Goal: Transaction & Acquisition: Purchase product/service

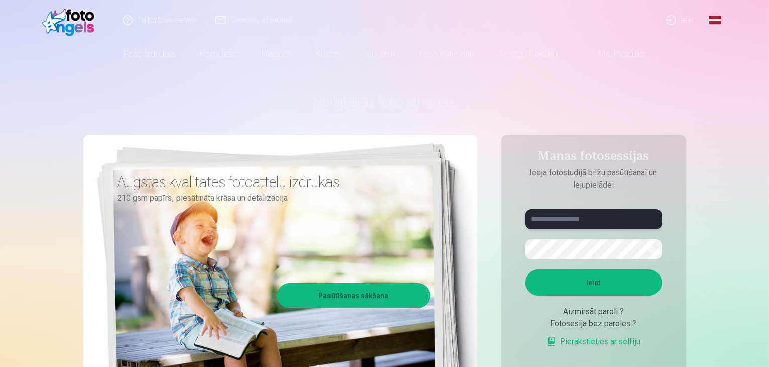
click at [566, 218] on input "text" at bounding box center [594, 219] width 137 height 20
type input "**********"
click at [582, 274] on button "Ieiet" at bounding box center [594, 282] width 137 height 26
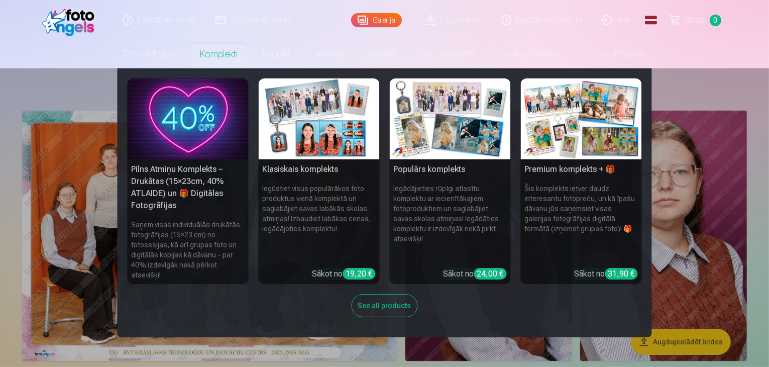
click at [210, 118] on img at bounding box center [188, 118] width 121 height 81
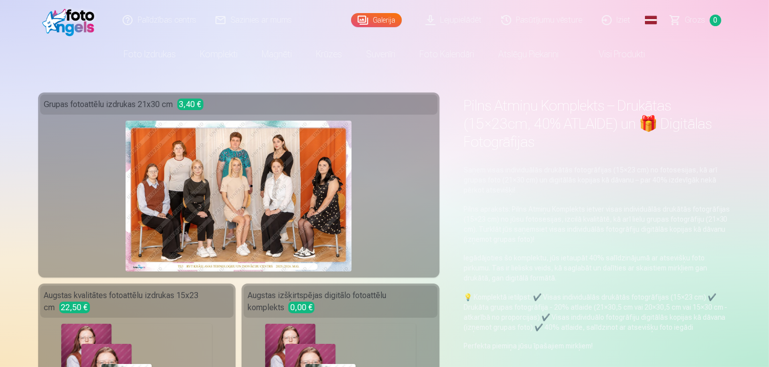
click at [615, 51] on link "Visi produkti" at bounding box center [614, 54] width 86 height 28
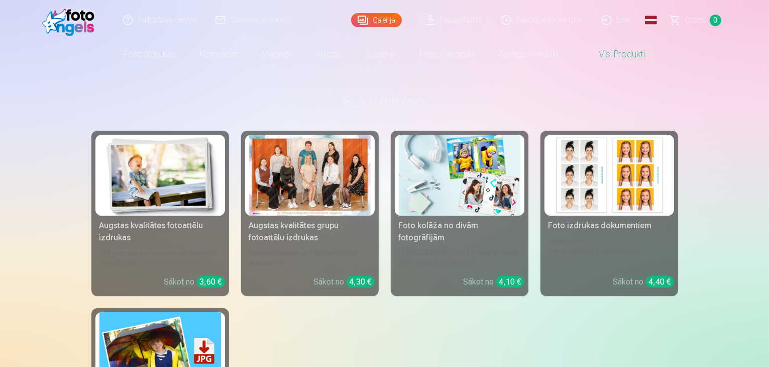
click at [320, 205] on div at bounding box center [310, 175] width 122 height 81
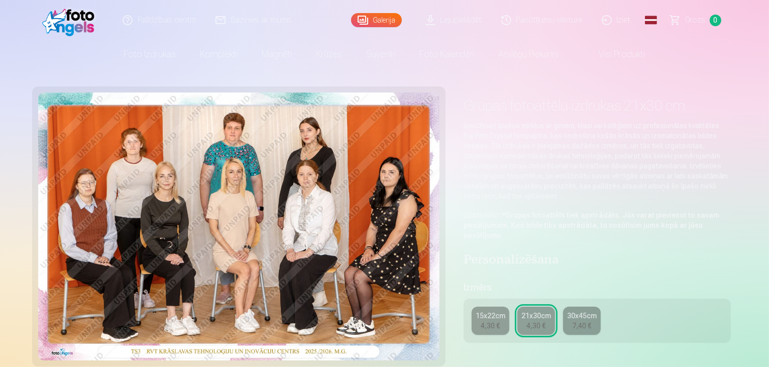
click at [498, 321] on div "4,30 €" at bounding box center [490, 326] width 19 height 10
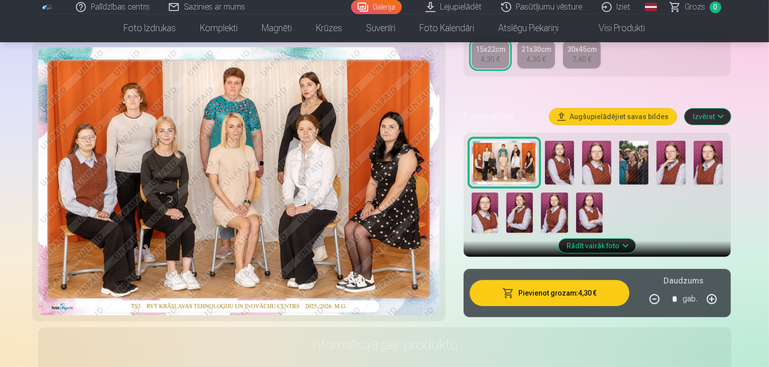
scroll to position [261, 0]
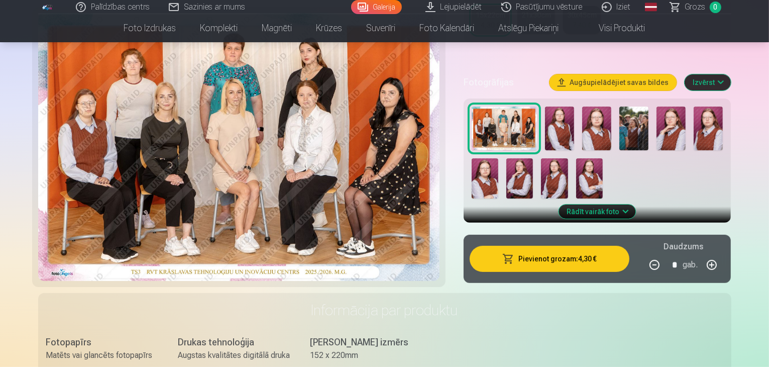
click at [611, 249] on button "Pievienot grozam : 4,30 €" at bounding box center [550, 259] width 160 height 26
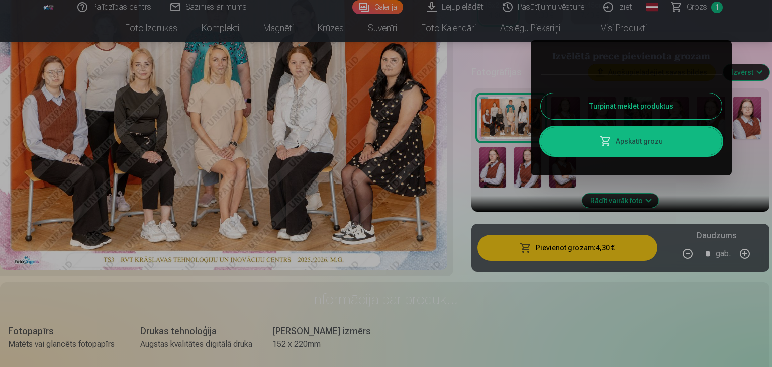
click at [635, 110] on button "Turpināt meklēt produktus" at bounding box center [631, 106] width 181 height 26
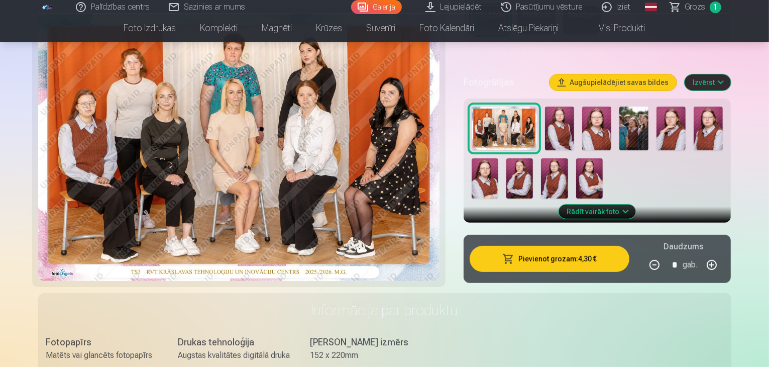
click at [598, 35] on link "Visi produkti" at bounding box center [614, 28] width 86 height 28
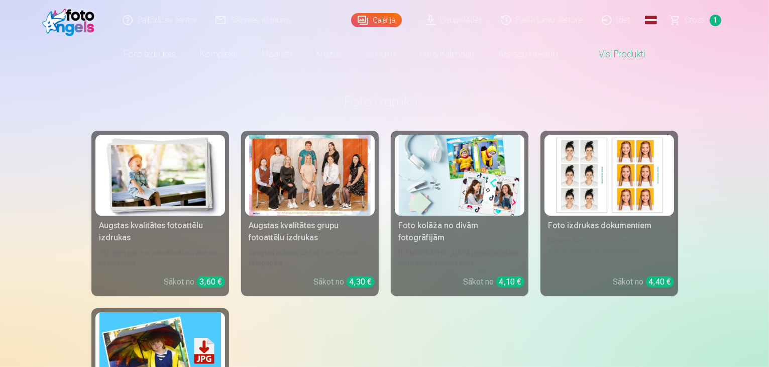
click at [320, 186] on div at bounding box center [310, 175] width 122 height 81
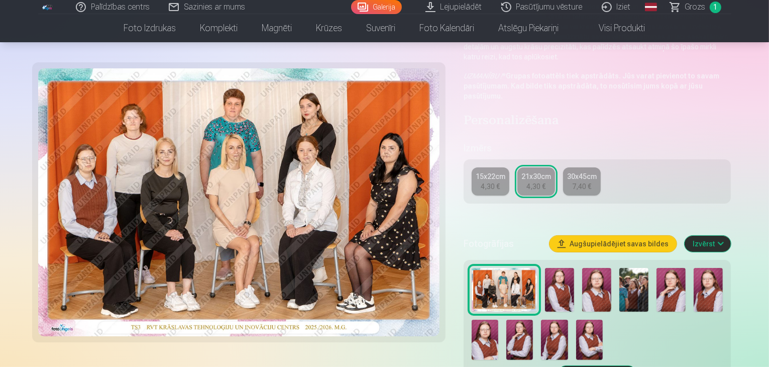
scroll to position [141, 0]
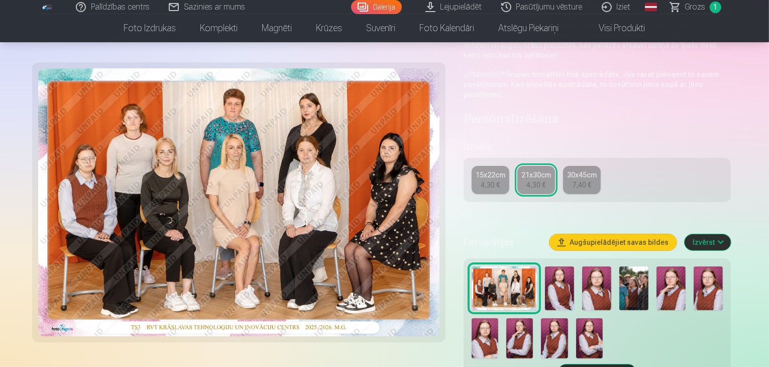
click at [643, 268] on img at bounding box center [634, 288] width 29 height 44
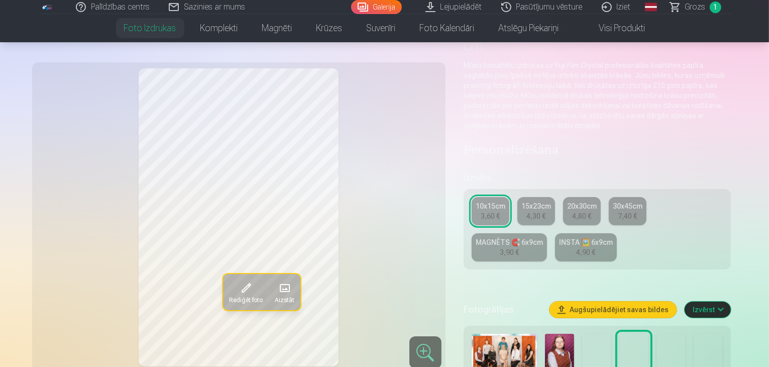
scroll to position [80, 0]
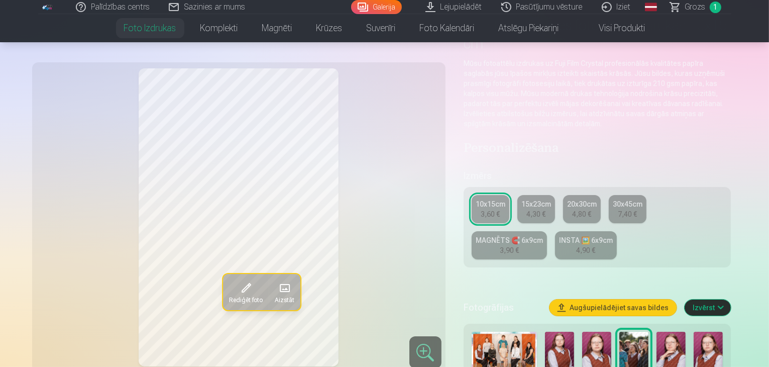
click at [633, 299] on button "Augšupielādējiet savas bildes" at bounding box center [613, 307] width 127 height 16
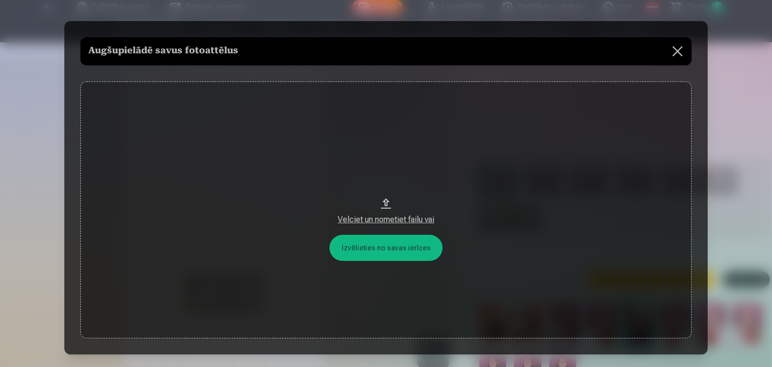
click at [394, 216] on div "Velciet un nometiet failu vai" at bounding box center [385, 220] width 591 height 12
click at [671, 47] on button at bounding box center [677, 51] width 28 height 28
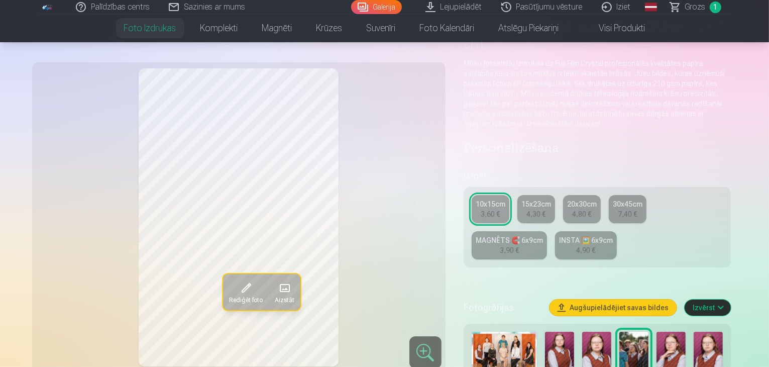
click at [238, 286] on span at bounding box center [246, 288] width 16 height 16
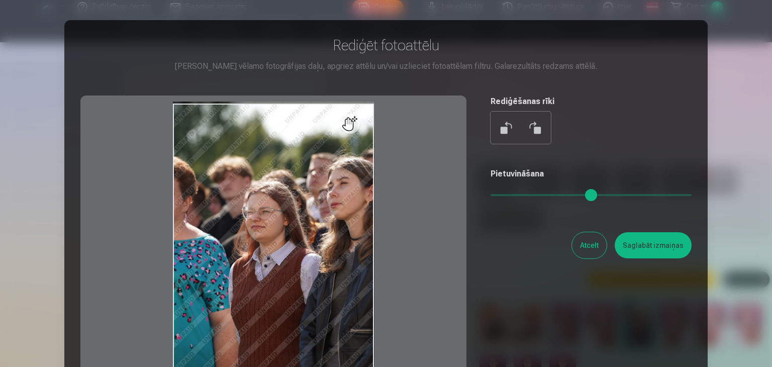
click at [496, 195] on input "range" at bounding box center [590, 195] width 201 height 2
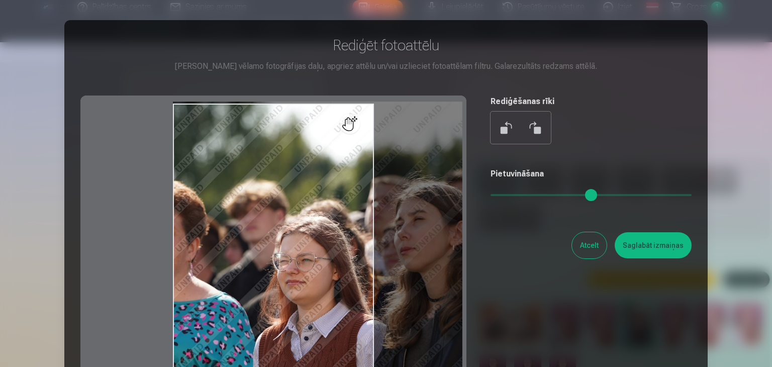
drag, startPoint x: 496, startPoint y: 195, endPoint x: 531, endPoint y: 193, distance: 34.2
click at [531, 194] on input "range" at bounding box center [590, 195] width 201 height 2
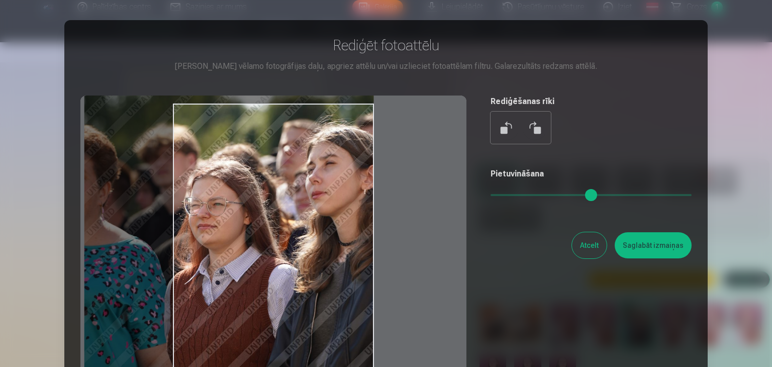
drag, startPoint x: 348, startPoint y: 214, endPoint x: 251, endPoint y: 158, distance: 111.9
click at [251, 158] on div at bounding box center [273, 253] width 386 height 316
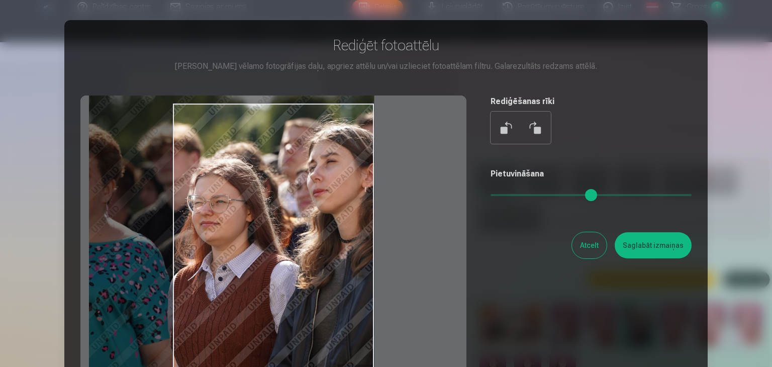
type input "****"
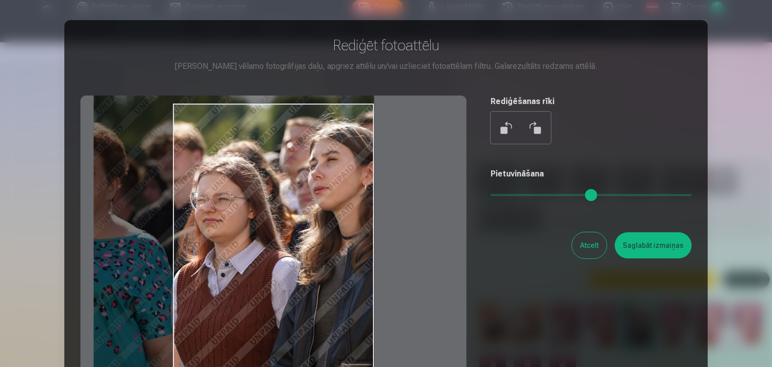
click at [737, 127] on div at bounding box center [386, 183] width 772 height 367
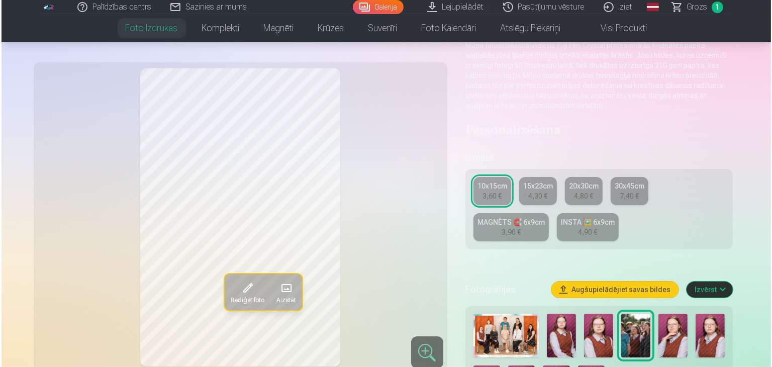
scroll to position [100, 0]
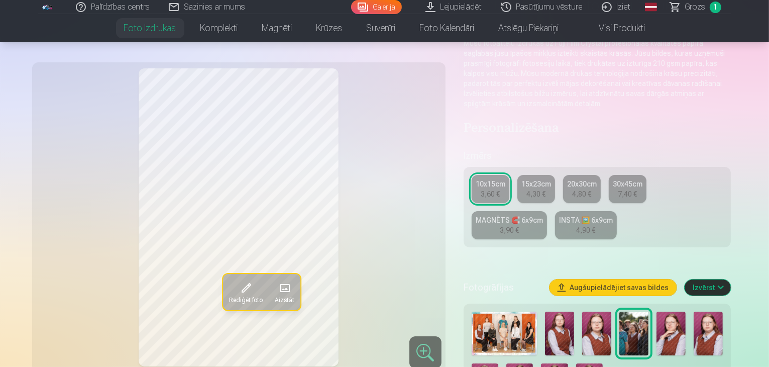
click at [227, 305] on button "Rediģēt foto" at bounding box center [246, 292] width 46 height 36
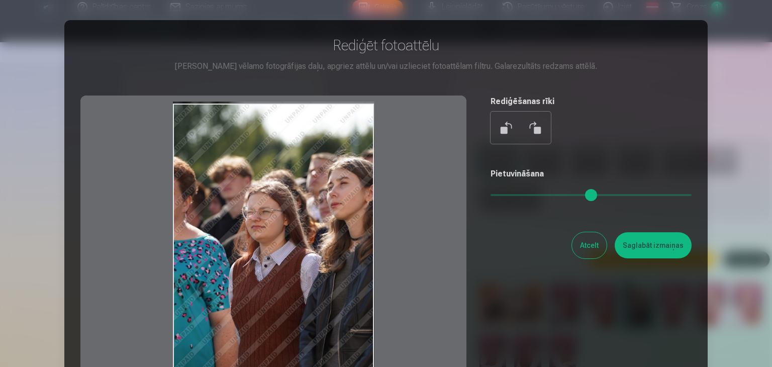
drag, startPoint x: 445, startPoint y: 261, endPoint x: 445, endPoint y: 199, distance: 61.3
click at [445, 199] on div at bounding box center [273, 253] width 386 height 316
drag, startPoint x: 488, startPoint y: 240, endPoint x: 484, endPoint y: 213, distance: 27.9
click at [484, 213] on div "Rediģēt fotoattēlu Pietuvini vēlamo fotogrāfijas daļu, apgriez attēlu un/vai uz…" at bounding box center [385, 223] width 611 height 375
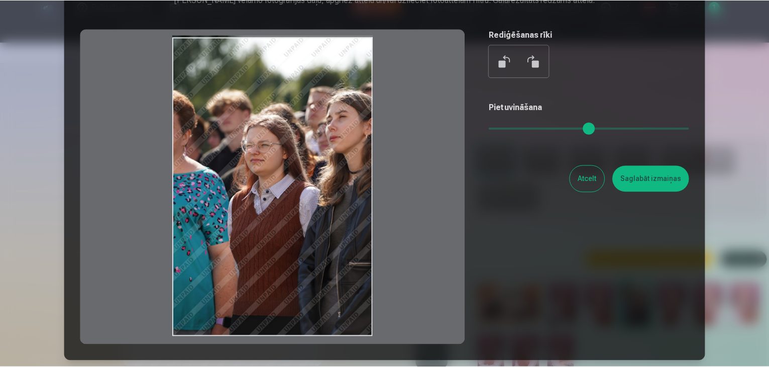
scroll to position [67, 0]
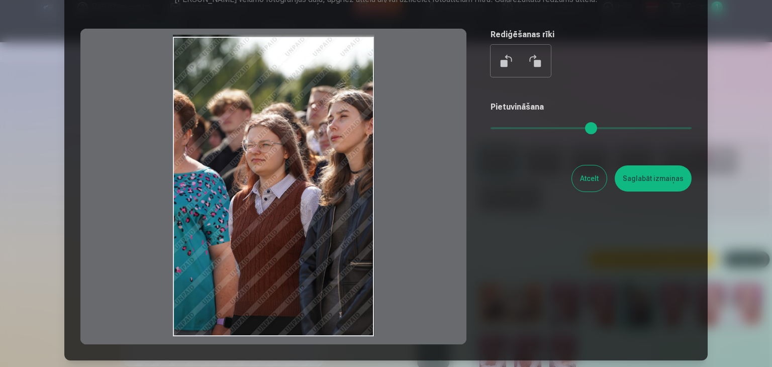
click at [503, 73] on div at bounding box center [520, 61] width 60 height 32
click at [502, 66] on button at bounding box center [506, 61] width 24 height 24
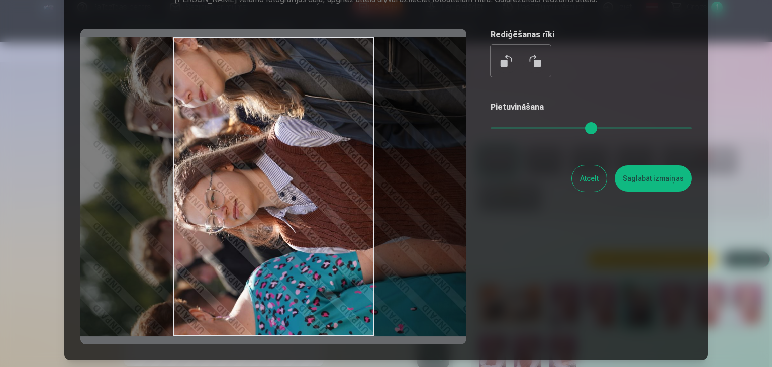
click at [502, 66] on button at bounding box center [506, 61] width 24 height 24
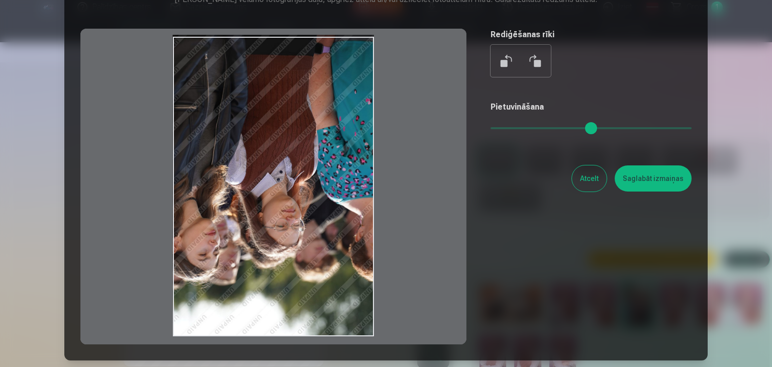
click at [502, 66] on button at bounding box center [506, 61] width 24 height 24
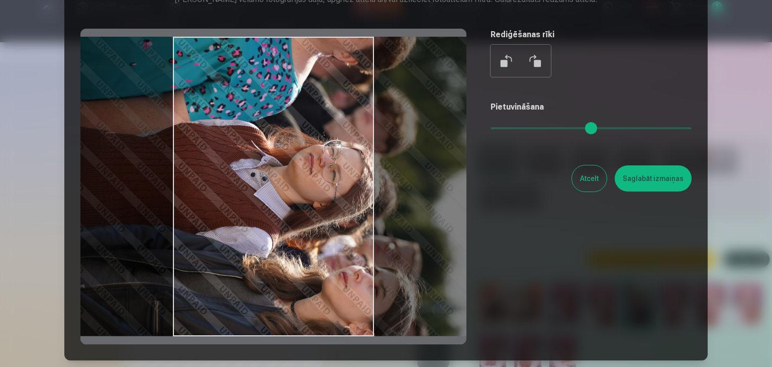
click at [502, 66] on button at bounding box center [506, 61] width 24 height 24
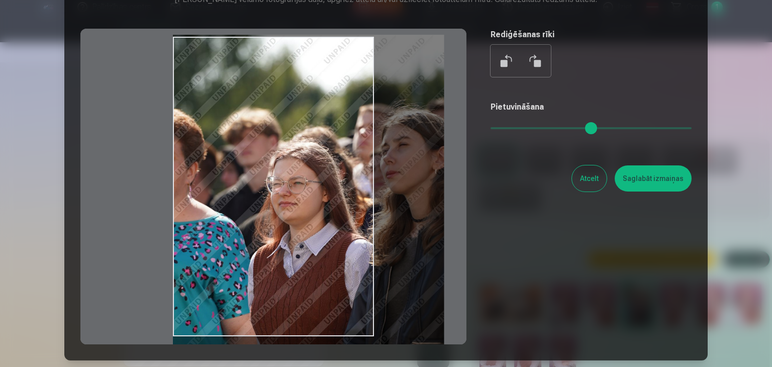
drag, startPoint x: 495, startPoint y: 127, endPoint x: 524, endPoint y: 129, distance: 28.8
click at [524, 129] on input "range" at bounding box center [590, 128] width 201 height 2
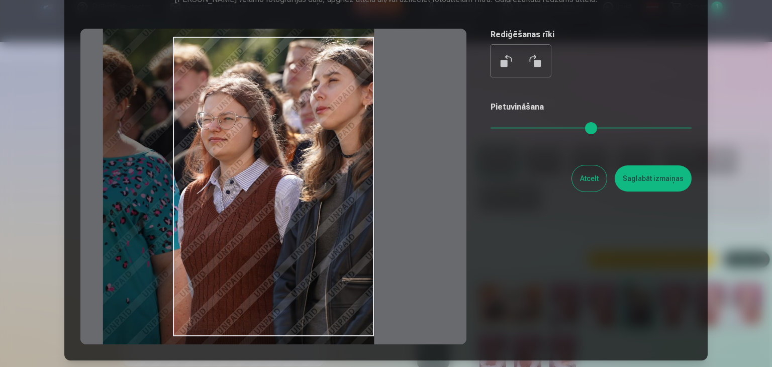
drag, startPoint x: 319, startPoint y: 256, endPoint x: 240, endPoint y: 192, distance: 102.2
click at [240, 192] on div at bounding box center [273, 187] width 386 height 316
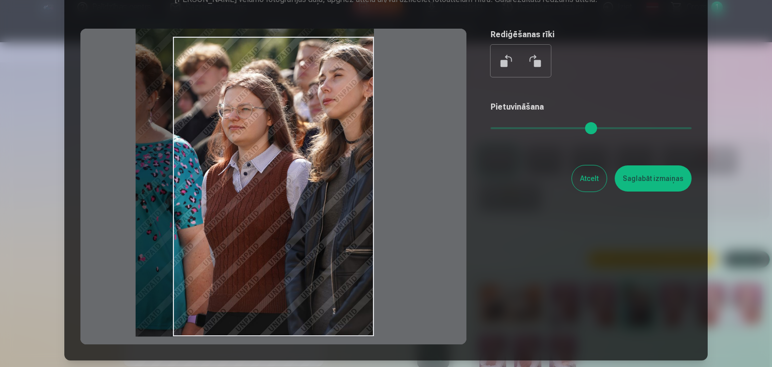
click at [511, 127] on input "range" at bounding box center [590, 128] width 201 height 2
click at [335, 215] on div at bounding box center [273, 187] width 386 height 316
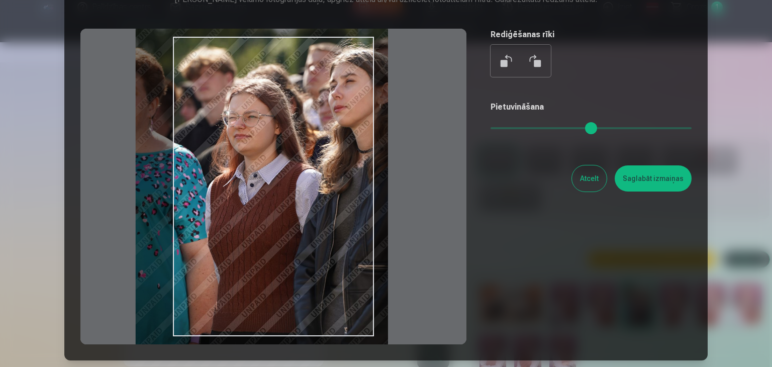
click at [516, 127] on input "range" at bounding box center [590, 128] width 201 height 2
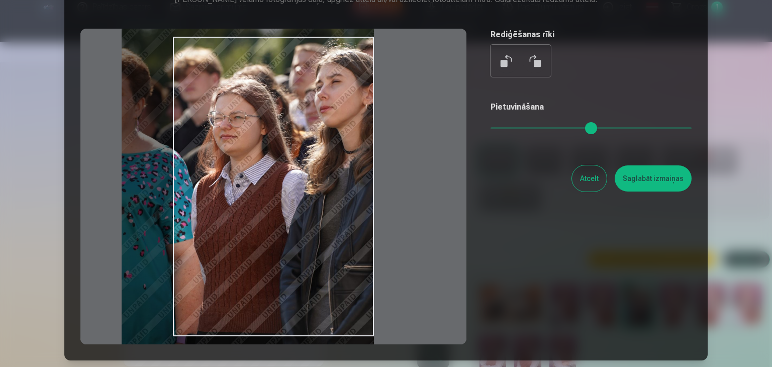
drag, startPoint x: 357, startPoint y: 250, endPoint x: 291, endPoint y: 251, distance: 65.3
click at [291, 251] on div at bounding box center [273, 187] width 386 height 316
click at [512, 127] on input "range" at bounding box center [590, 128] width 201 height 2
click at [506, 127] on input "range" at bounding box center [590, 128] width 201 height 2
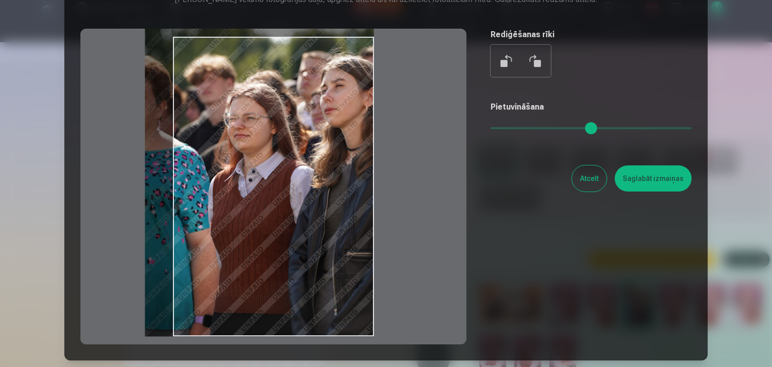
drag, startPoint x: 347, startPoint y: 213, endPoint x: 274, endPoint y: 208, distance: 73.5
click at [274, 208] on div at bounding box center [273, 187] width 386 height 316
click at [488, 129] on div "Rediģēt fotoattēlu Pietuvini vēlamo fotogrāfijas daļu, apgriez attēlu un/vai uz…" at bounding box center [385, 156] width 611 height 375
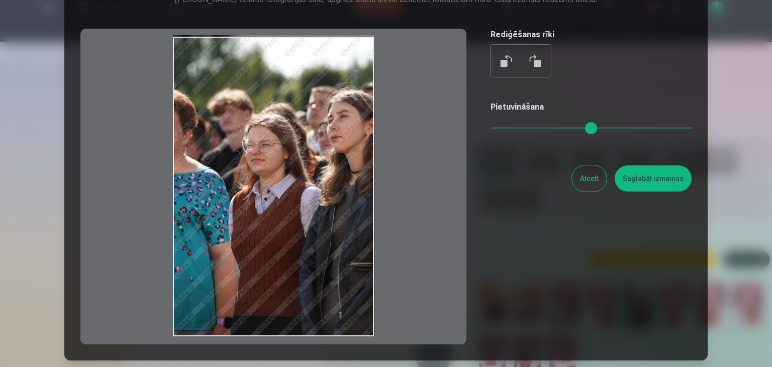
drag, startPoint x: 509, startPoint y: 127, endPoint x: 341, endPoint y: 173, distance: 174.1
click at [490, 129] on input "range" at bounding box center [590, 128] width 201 height 2
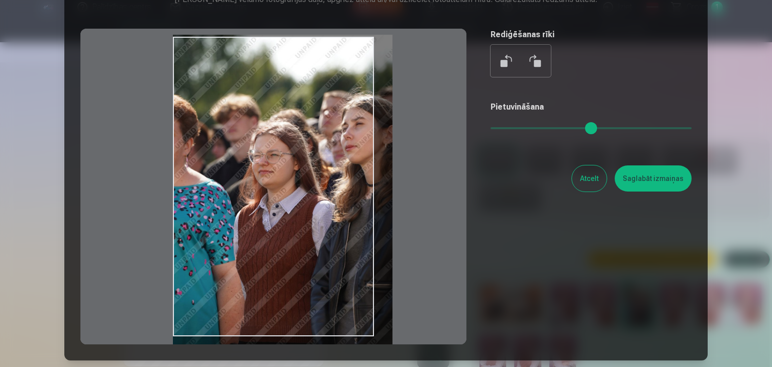
click at [502, 127] on input "range" at bounding box center [590, 128] width 201 height 2
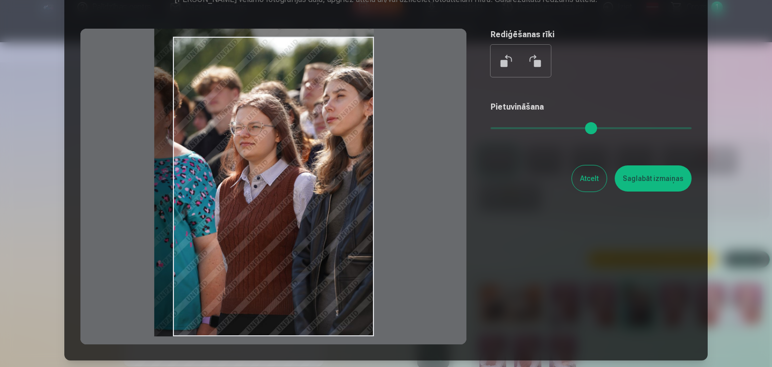
drag, startPoint x: 332, startPoint y: 260, endPoint x: 187, endPoint y: 212, distance: 152.1
click at [187, 212] on div at bounding box center [273, 187] width 386 height 316
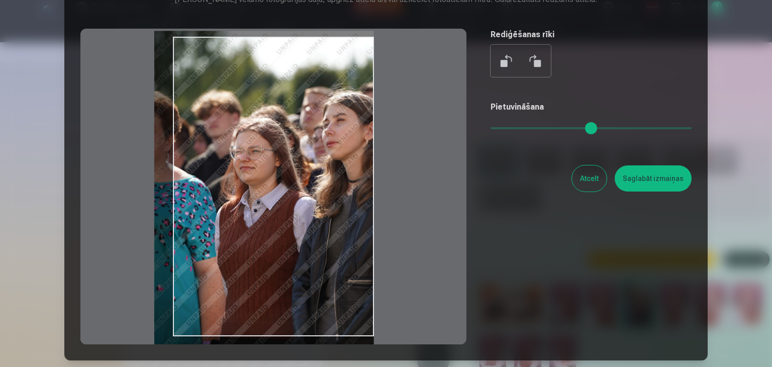
drag, startPoint x: 187, startPoint y: 212, endPoint x: 175, endPoint y: 236, distance: 27.0
click at [175, 236] on div at bounding box center [273, 187] width 386 height 316
click at [506, 127] on input "range" at bounding box center [590, 128] width 201 height 2
type input "****"
click at [512, 127] on input "range" at bounding box center [590, 128] width 201 height 2
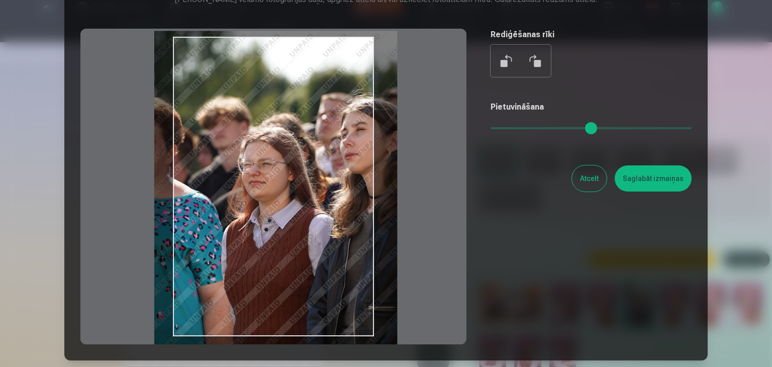
click at [304, 218] on div at bounding box center [273, 187] width 386 height 316
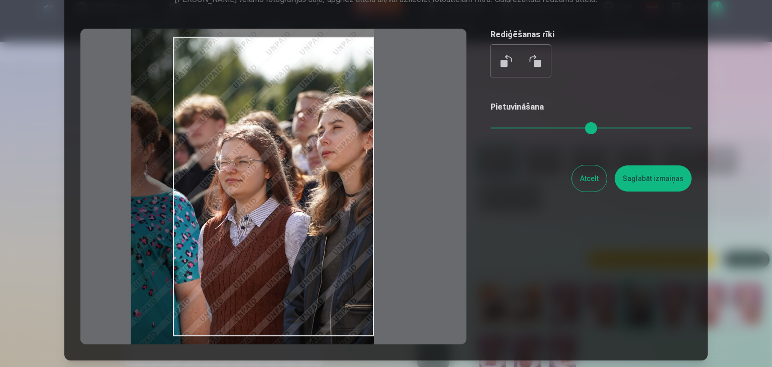
drag, startPoint x: 233, startPoint y: 196, endPoint x: 199, endPoint y: 191, distance: 34.5
click at [199, 191] on div at bounding box center [273, 187] width 386 height 316
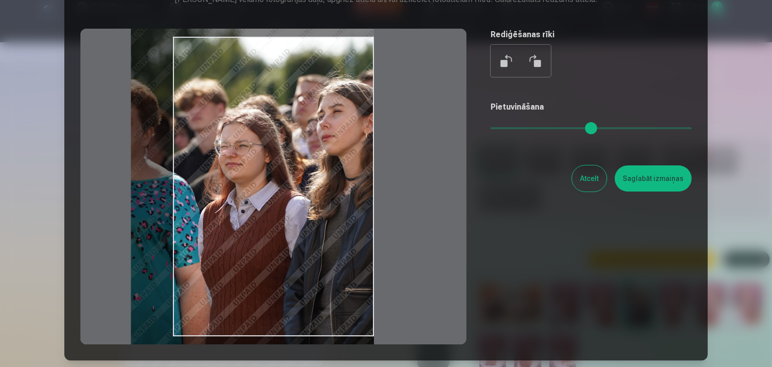
drag, startPoint x: 247, startPoint y: 191, endPoint x: 176, endPoint y: 178, distance: 72.0
click at [176, 178] on div at bounding box center [273, 187] width 386 height 316
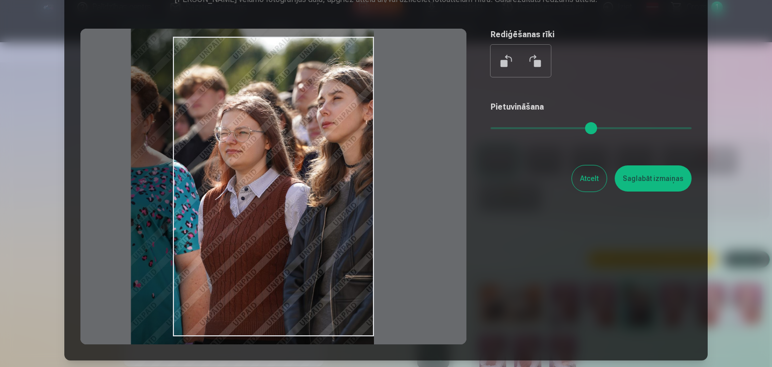
drag, startPoint x: 317, startPoint y: 201, endPoint x: 272, endPoint y: 188, distance: 46.1
click at [272, 188] on div at bounding box center [273, 187] width 386 height 316
click at [653, 168] on button "Saglabāt izmaiņas" at bounding box center [653, 178] width 77 height 26
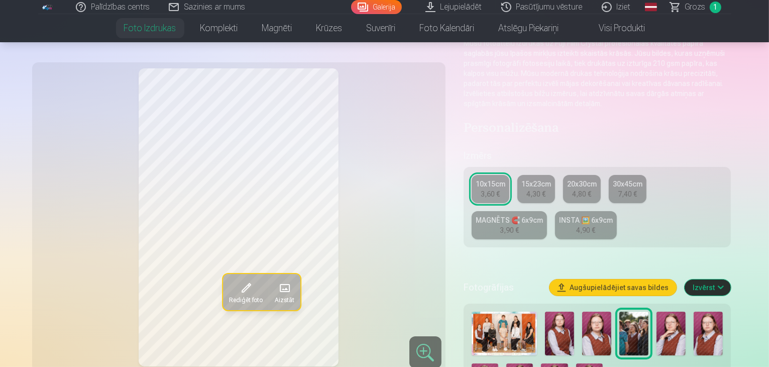
click at [498, 189] on div "3,60 €" at bounding box center [490, 194] width 19 height 10
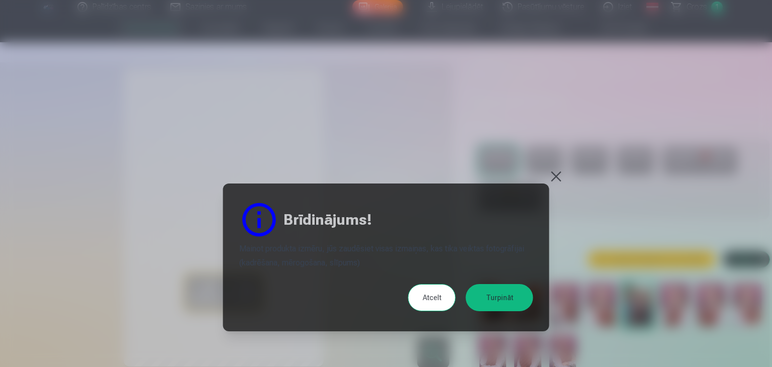
click at [442, 288] on button "Atcelt" at bounding box center [432, 297] width 48 height 27
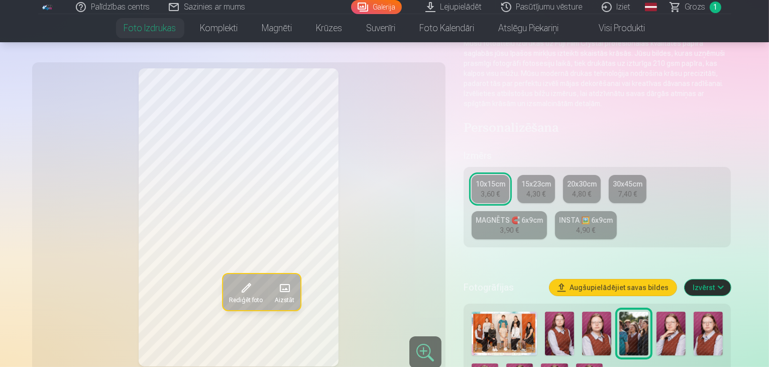
click at [640, 312] on img at bounding box center [634, 334] width 29 height 44
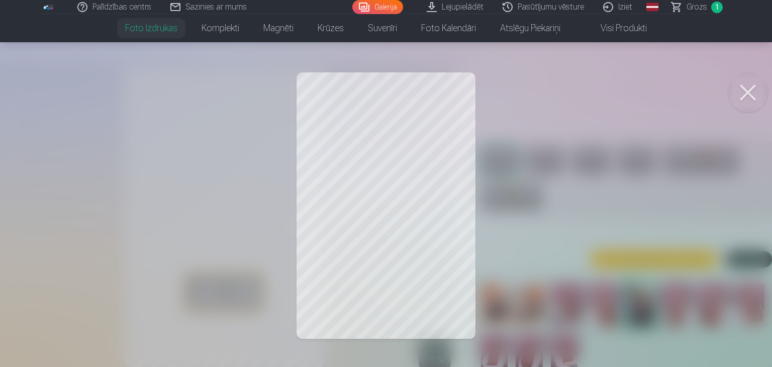
click at [744, 87] on button at bounding box center [748, 92] width 40 height 40
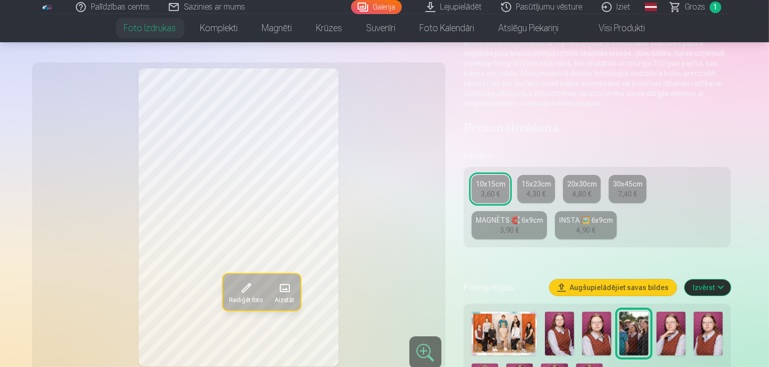
click at [503, 179] on div "10x15cm" at bounding box center [491, 184] width 30 height 10
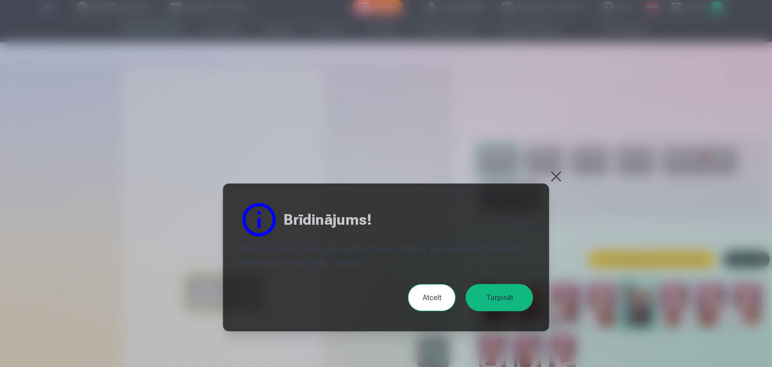
click at [557, 177] on button at bounding box center [556, 176] width 14 height 14
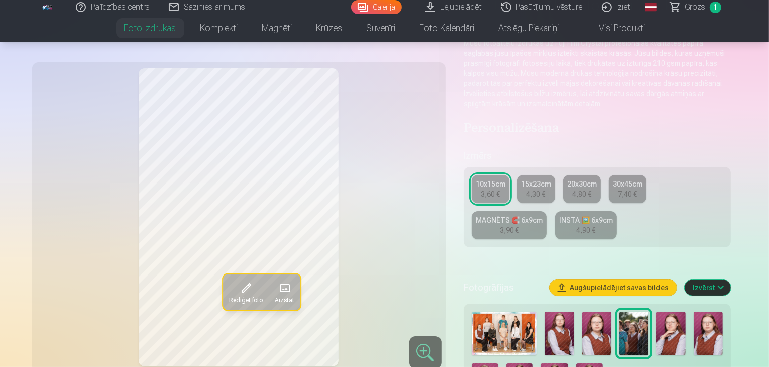
click at [563, 312] on img at bounding box center [559, 334] width 29 height 44
drag, startPoint x: 635, startPoint y: 296, endPoint x: 642, endPoint y: 310, distance: 15.3
click at [642, 312] on img at bounding box center [634, 334] width 29 height 44
click at [549, 167] on div "10x15cm 3,60 € 15x23cm 4,30 € 20x30cm 4,80 € 30x45cm 7,40 € MAGNĒTS 🧲 6x9cm 3,9…" at bounding box center [598, 207] width 268 height 80
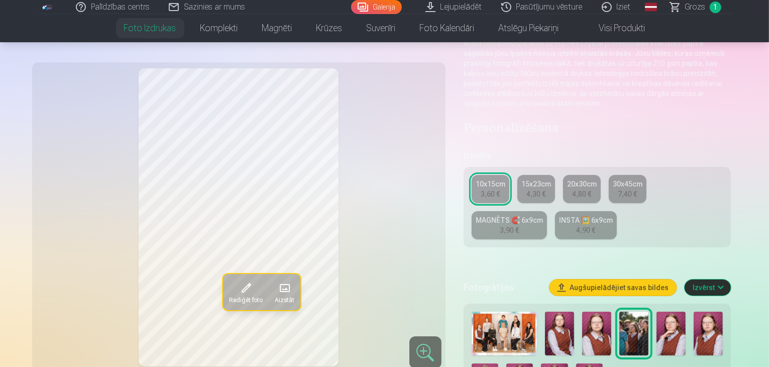
click at [547, 179] on div "15x23cm" at bounding box center [537, 184] width 30 height 10
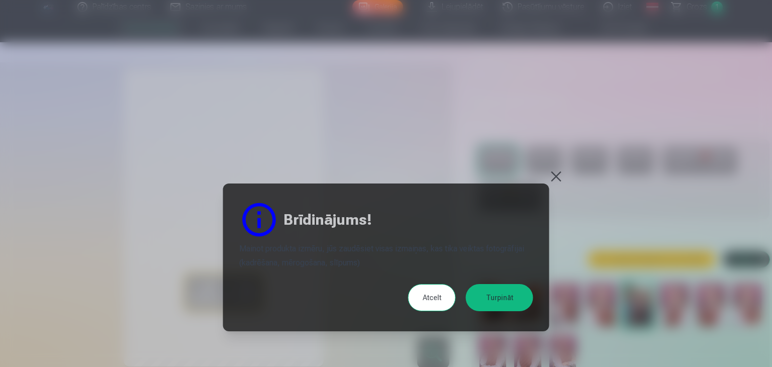
click at [553, 176] on button at bounding box center [556, 176] width 14 height 14
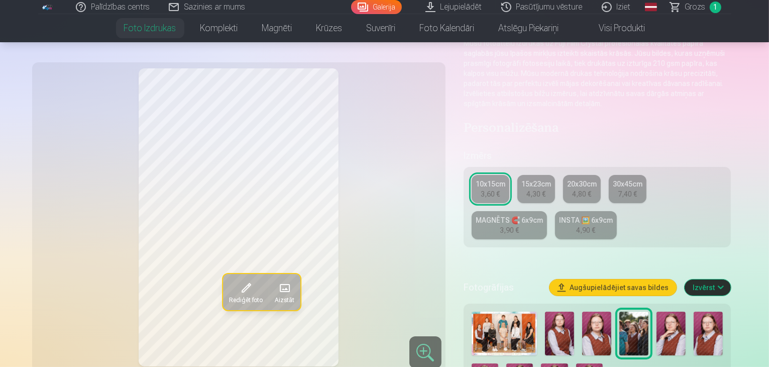
click at [500, 189] on div "3,60 €" at bounding box center [490, 194] width 19 height 10
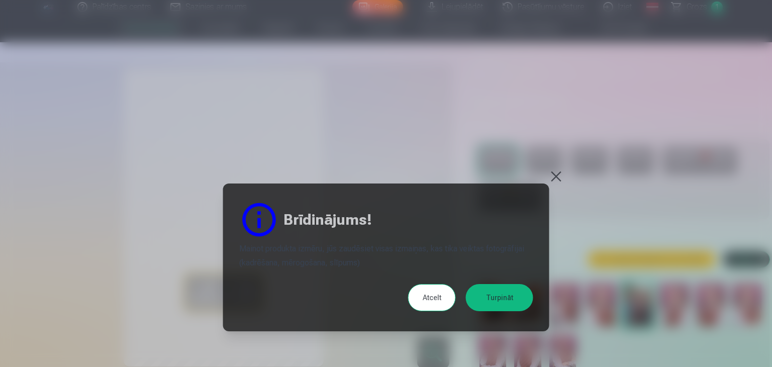
click at [500, 294] on button "Turpināt" at bounding box center [499, 297] width 67 height 27
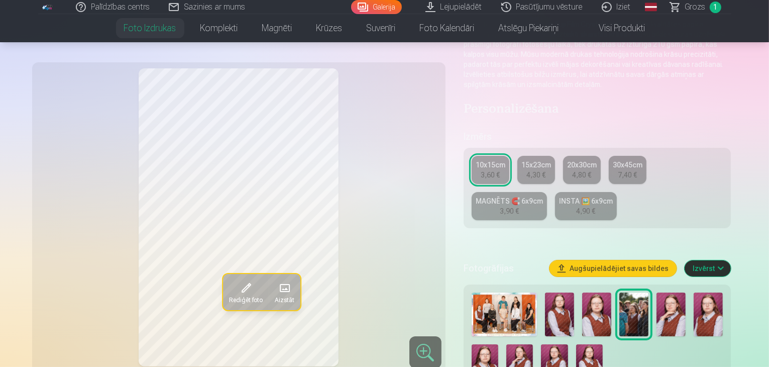
scroll to position [121, 0]
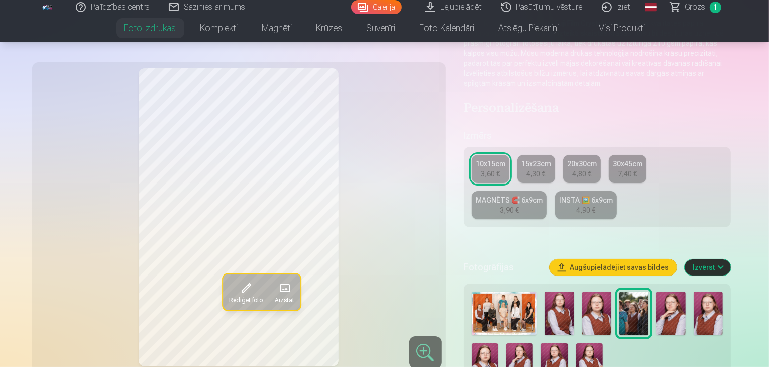
click at [567, 291] on img at bounding box center [559, 313] width 29 height 44
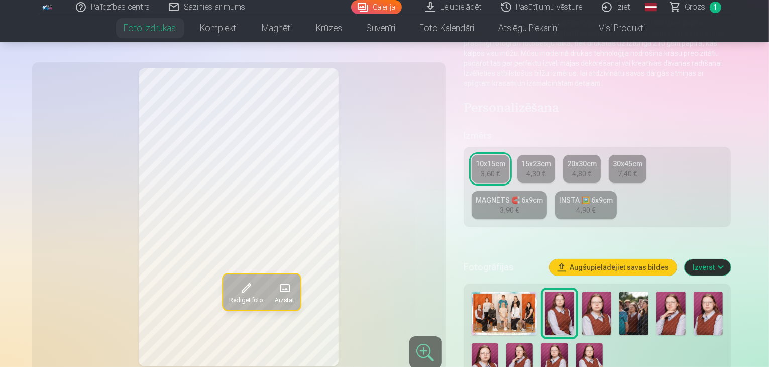
click at [639, 291] on img at bounding box center [634, 313] width 29 height 44
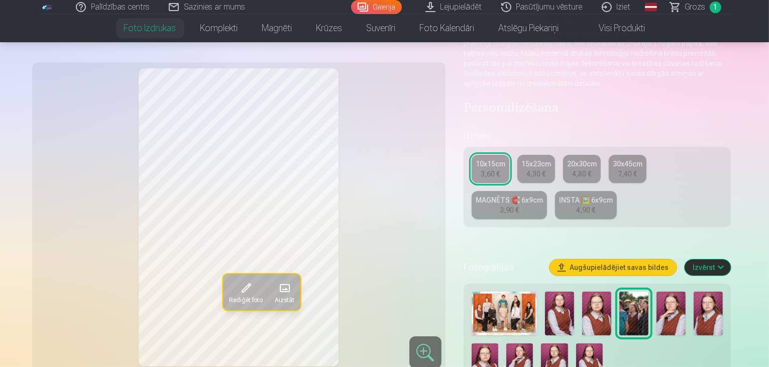
click at [500, 169] on div "3,60 €" at bounding box center [490, 174] width 19 height 10
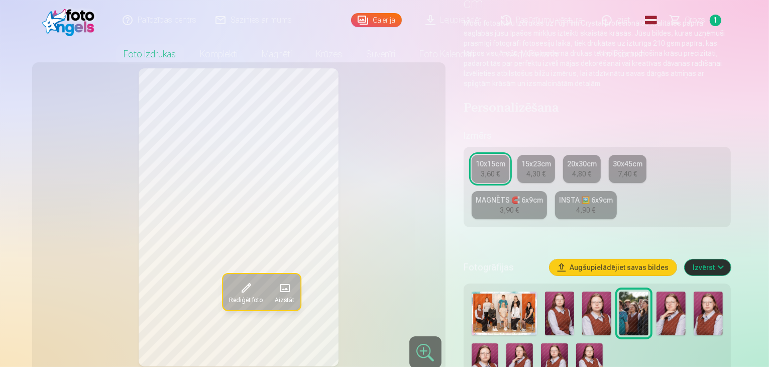
scroll to position [0, 0]
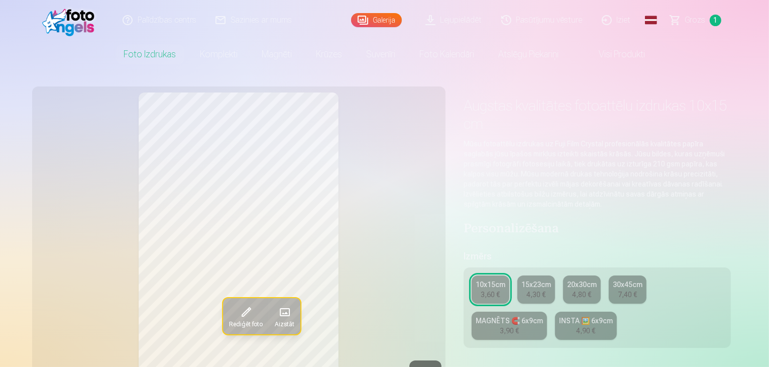
click at [494, 289] on div "3,60 €" at bounding box center [490, 294] width 19 height 10
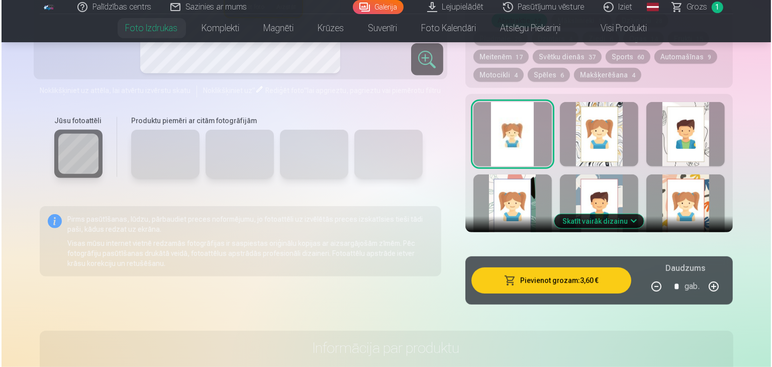
scroll to position [563, 0]
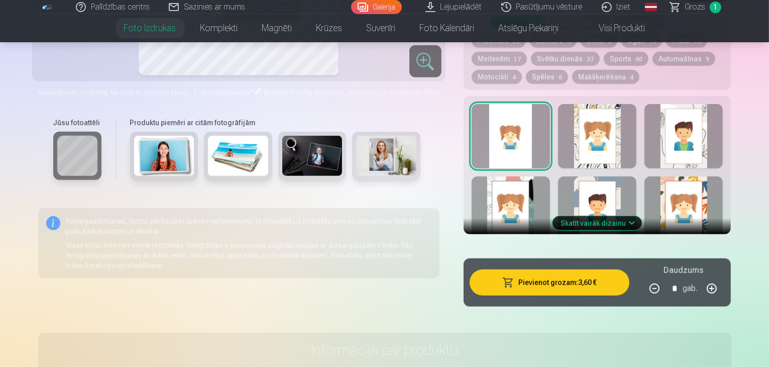
click at [569, 269] on button "Pievienot grozam : 3,60 €" at bounding box center [550, 282] width 160 height 26
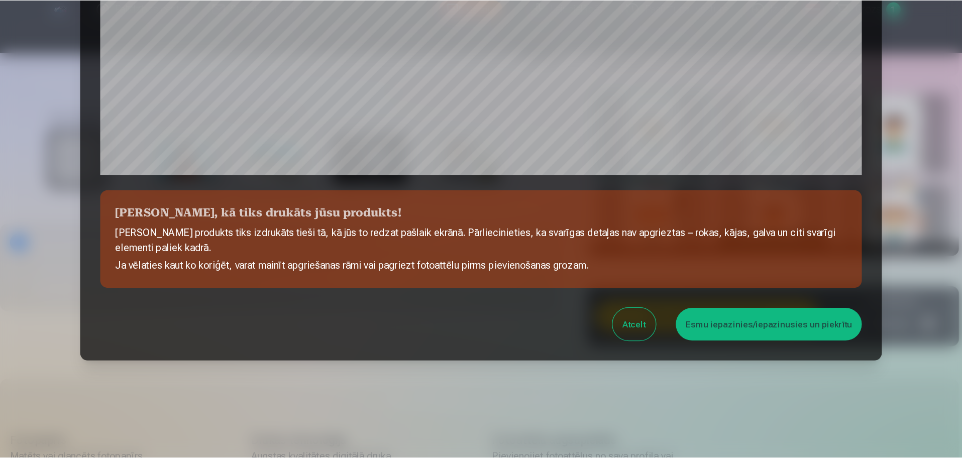
scroll to position [357, 0]
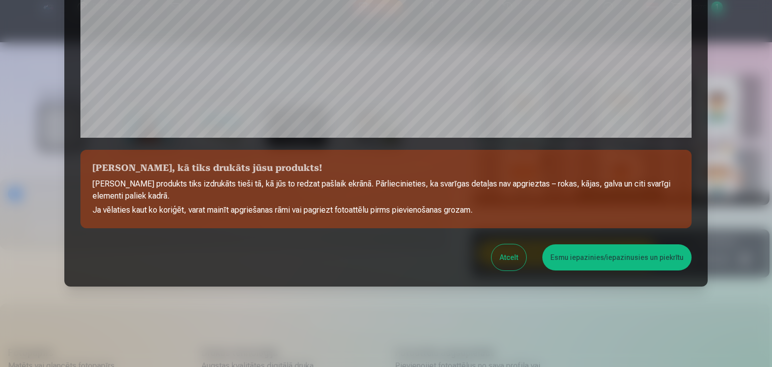
drag, startPoint x: 760, startPoint y: 122, endPoint x: 746, endPoint y: 76, distance: 48.2
click at [746, 76] on div at bounding box center [386, 183] width 772 height 367
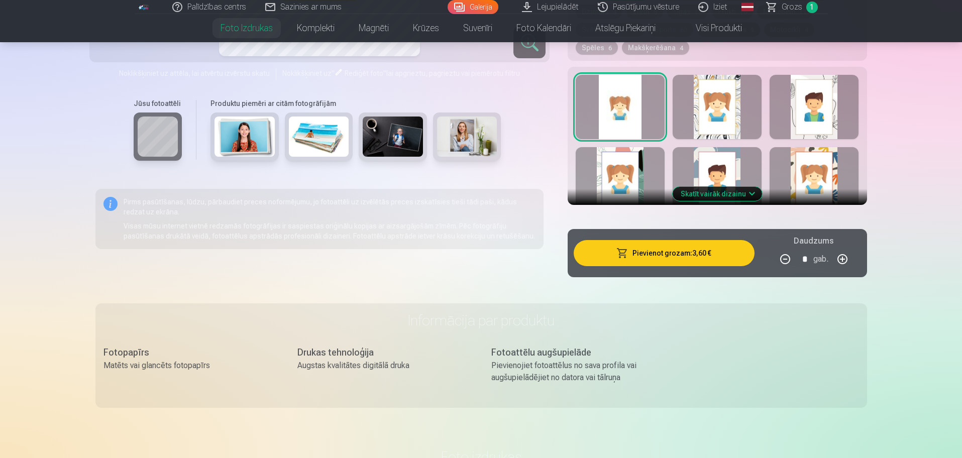
drag, startPoint x: 659, startPoint y: 0, endPoint x: 656, endPoint y: 222, distance: 222.1
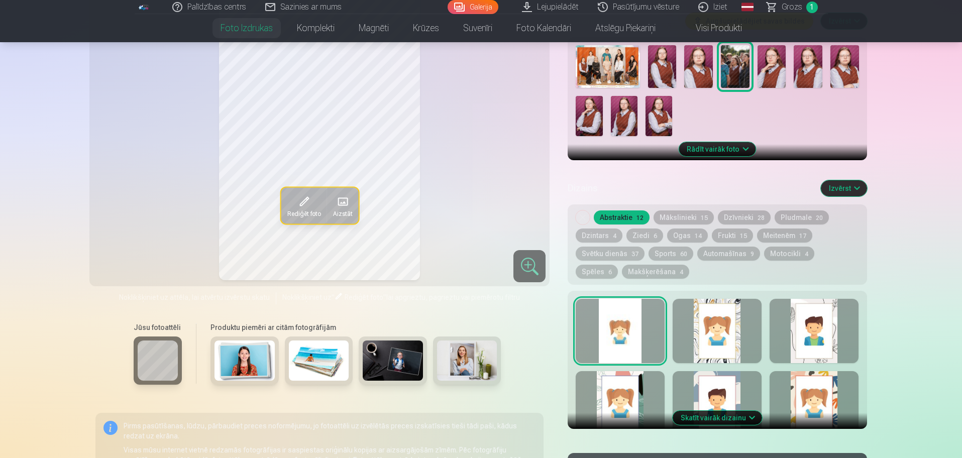
scroll to position [348, 0]
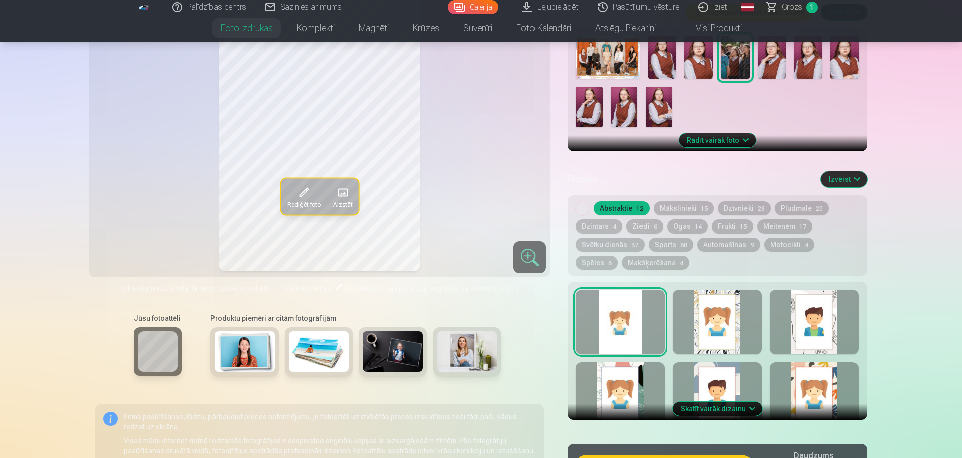
click at [729, 308] on div at bounding box center [717, 322] width 89 height 64
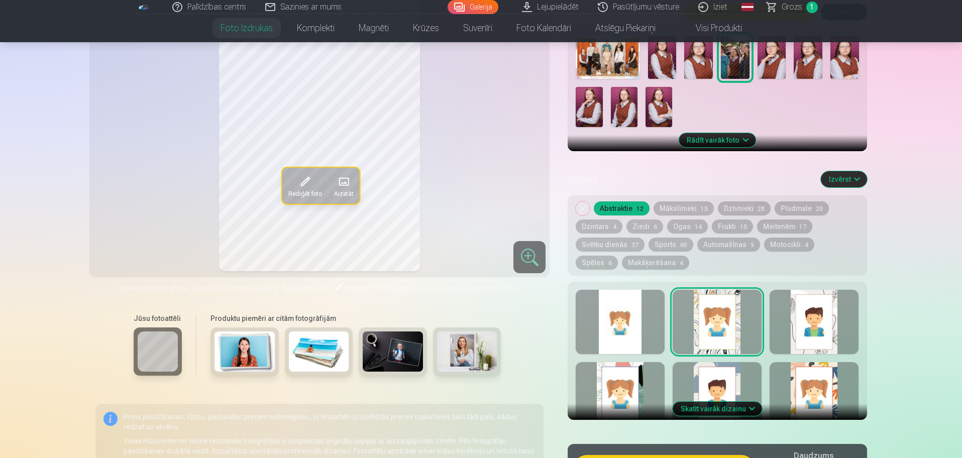
click at [769, 318] on div at bounding box center [814, 322] width 89 height 64
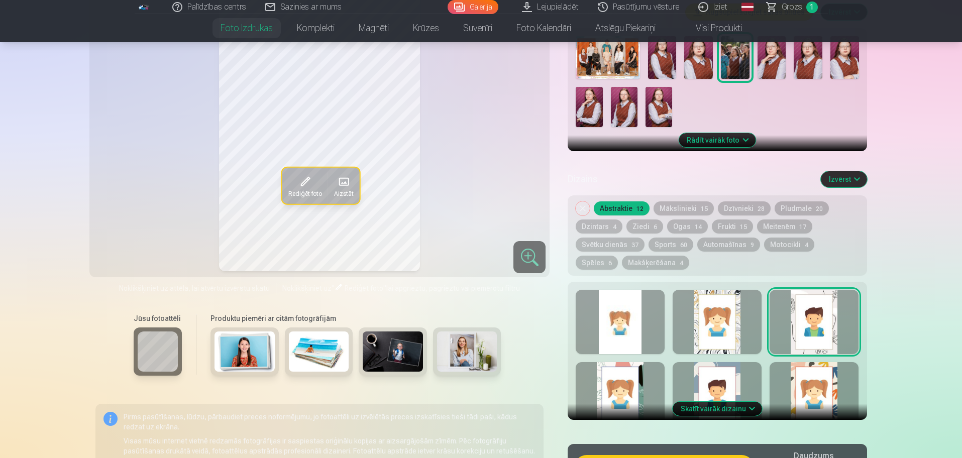
click at [611, 366] on div at bounding box center [620, 394] width 89 height 64
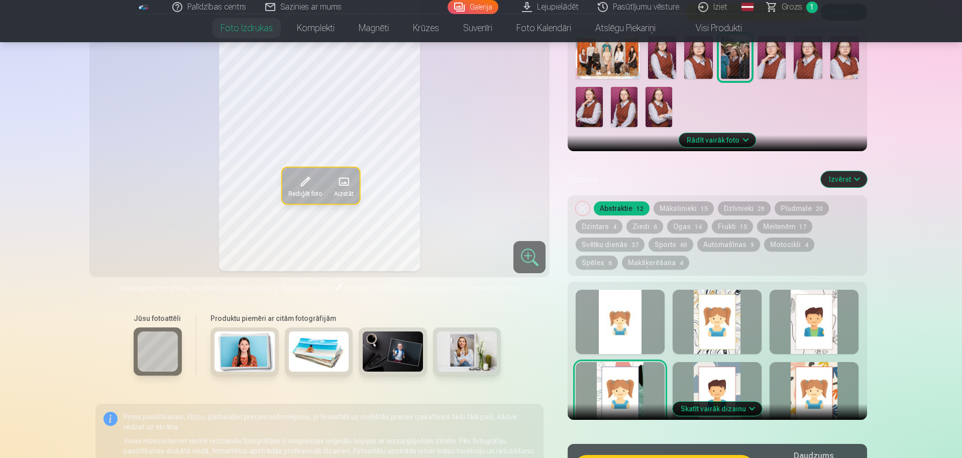
click at [706, 366] on div at bounding box center [717, 394] width 89 height 64
click at [769, 366] on div at bounding box center [814, 394] width 89 height 64
click at [643, 304] on div at bounding box center [620, 322] width 89 height 64
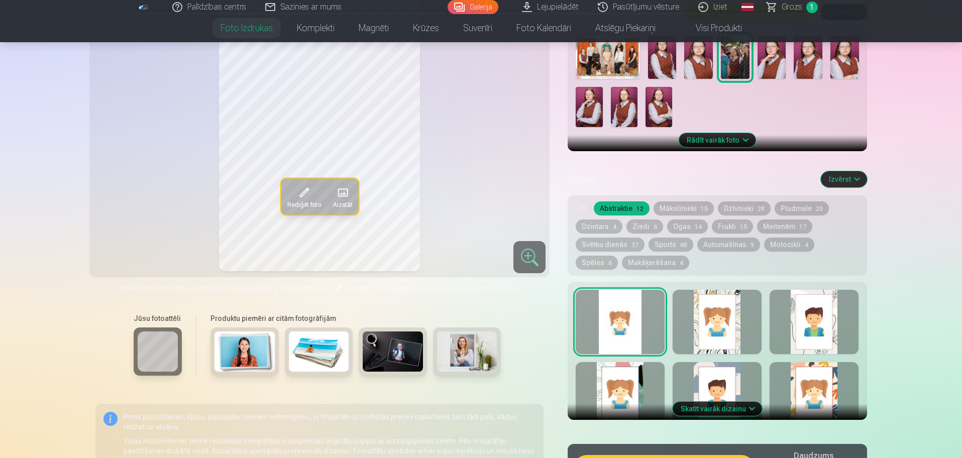
click at [737, 366] on button "Skatīt vairāk dizainu" at bounding box center [717, 409] width 89 height 14
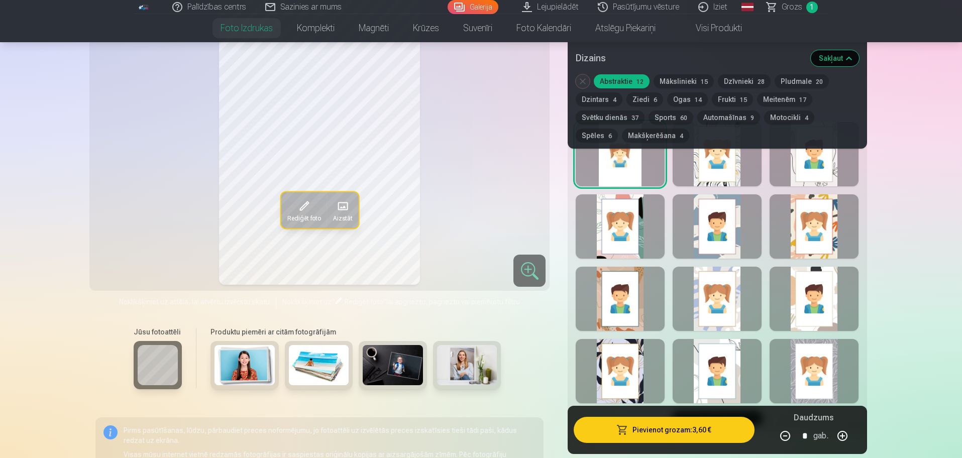
scroll to position [515, 0]
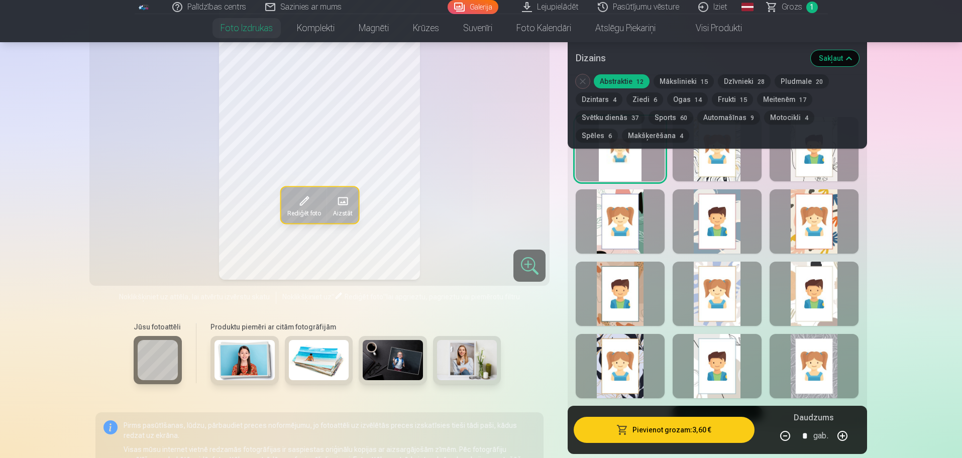
click at [726, 296] on div at bounding box center [717, 294] width 89 height 64
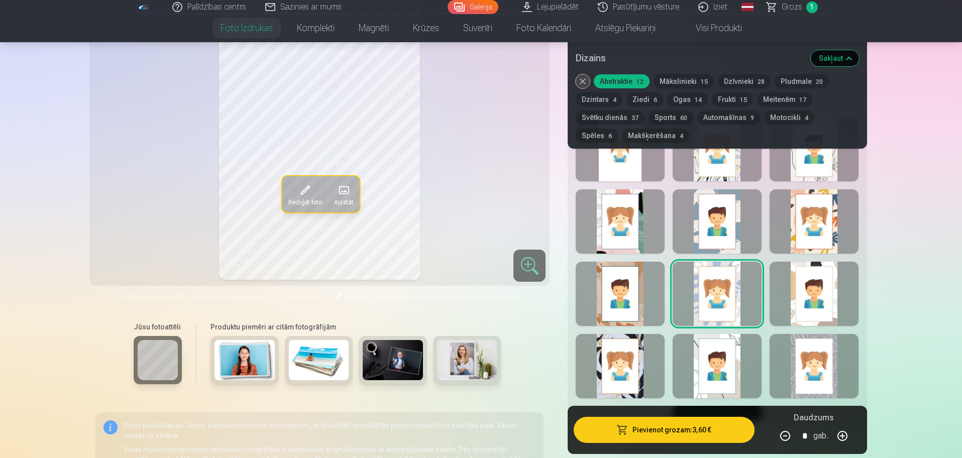
click at [637, 352] on div at bounding box center [620, 366] width 89 height 64
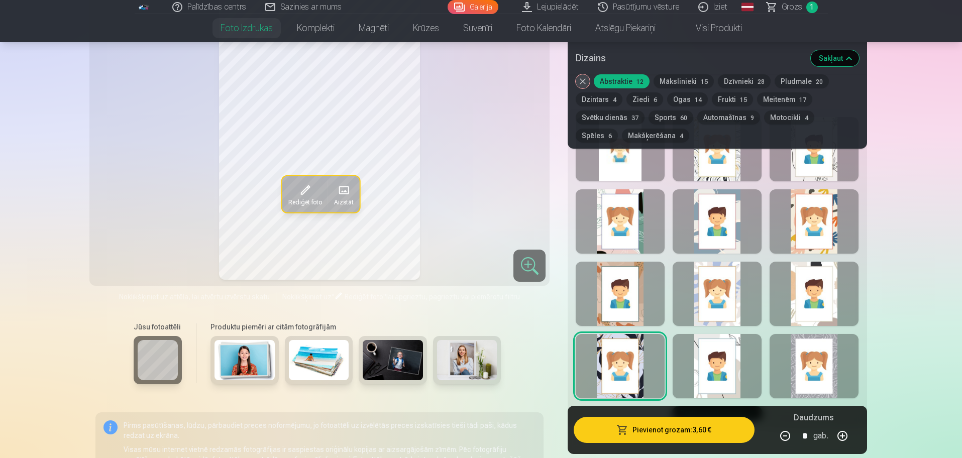
click at [769, 350] on div at bounding box center [814, 366] width 89 height 64
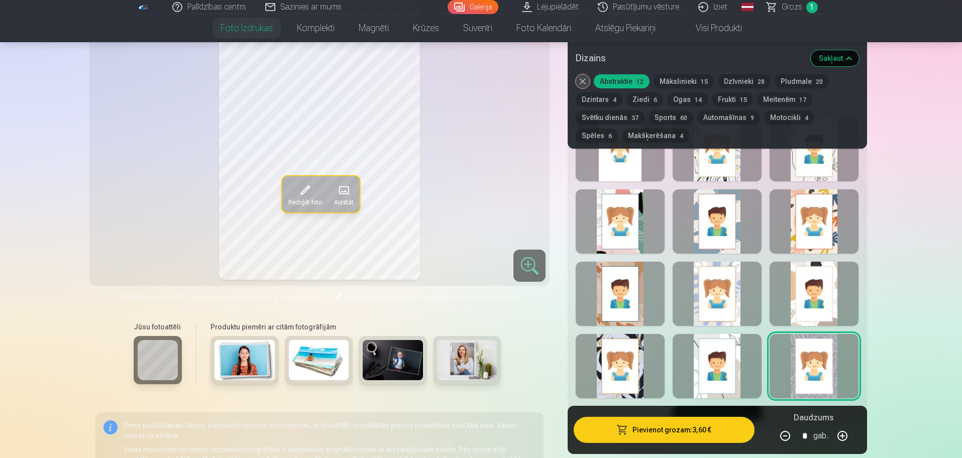
click at [629, 169] on div at bounding box center [620, 149] width 89 height 64
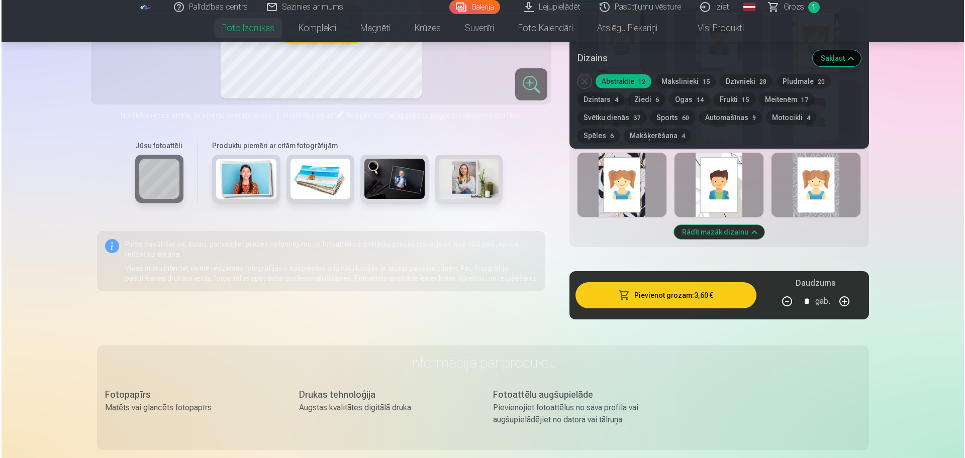
scroll to position [730, 0]
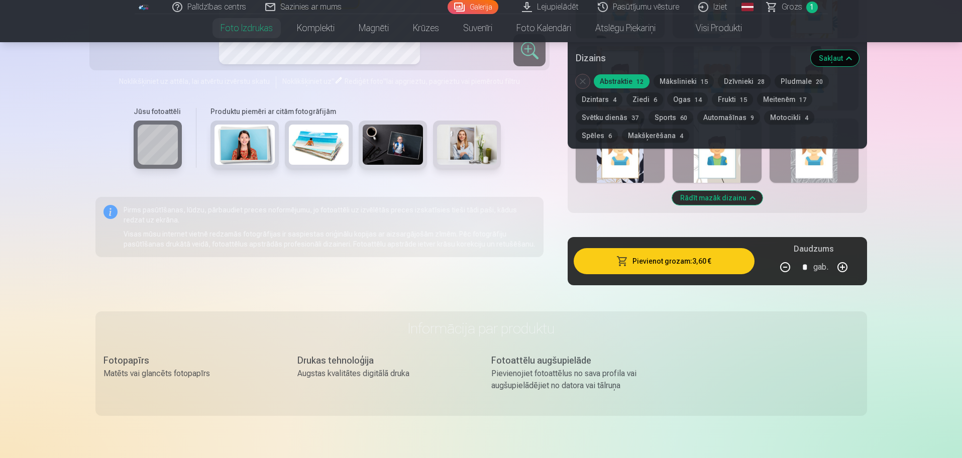
click at [712, 250] on button "Pievienot grozam : 3,60 €" at bounding box center [664, 261] width 180 height 26
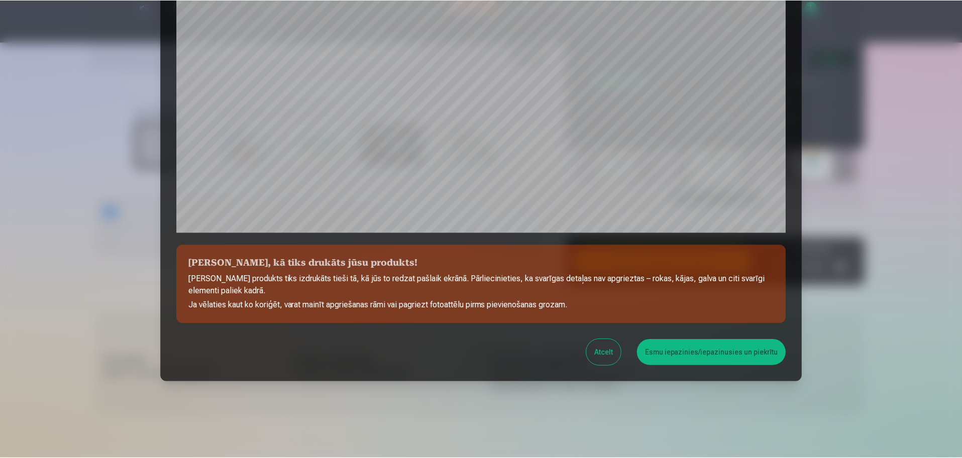
scroll to position [265, 0]
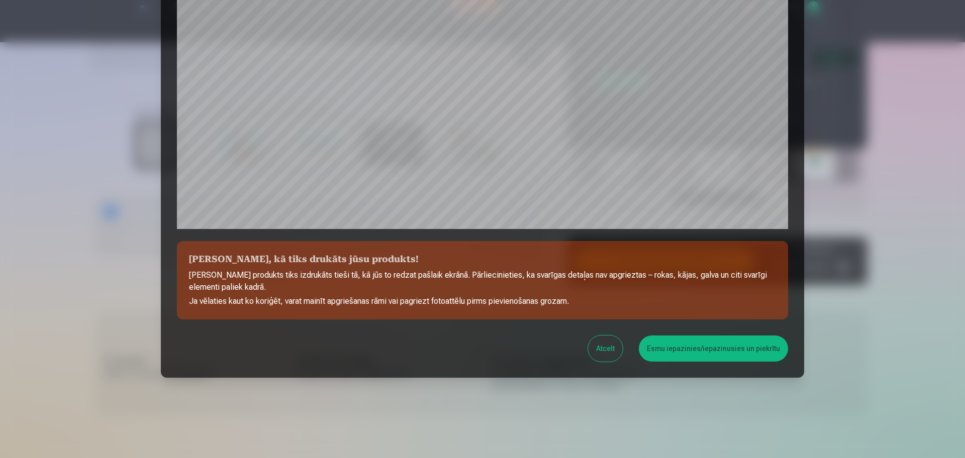
click at [682, 357] on button "Esmu iepazinies/iepazinusies un piekrītu" at bounding box center [713, 349] width 149 height 26
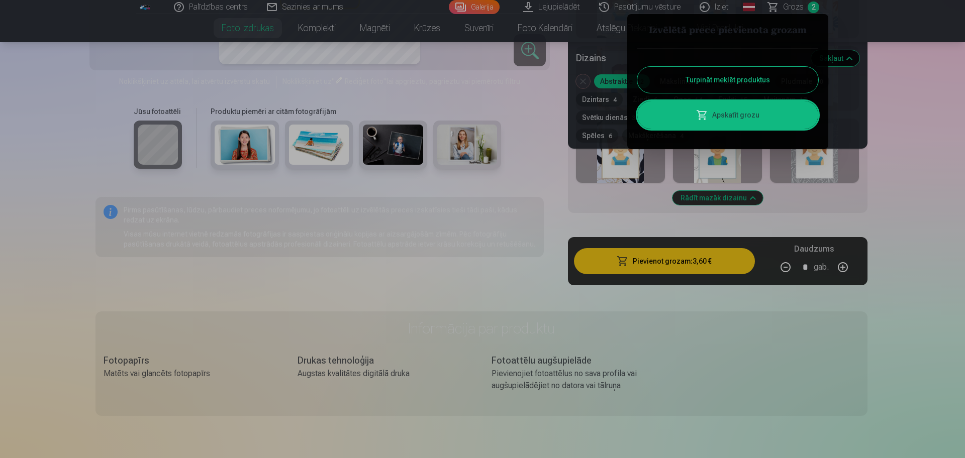
click at [727, 86] on button "Turpināt meklēt produktus" at bounding box center [727, 80] width 181 height 26
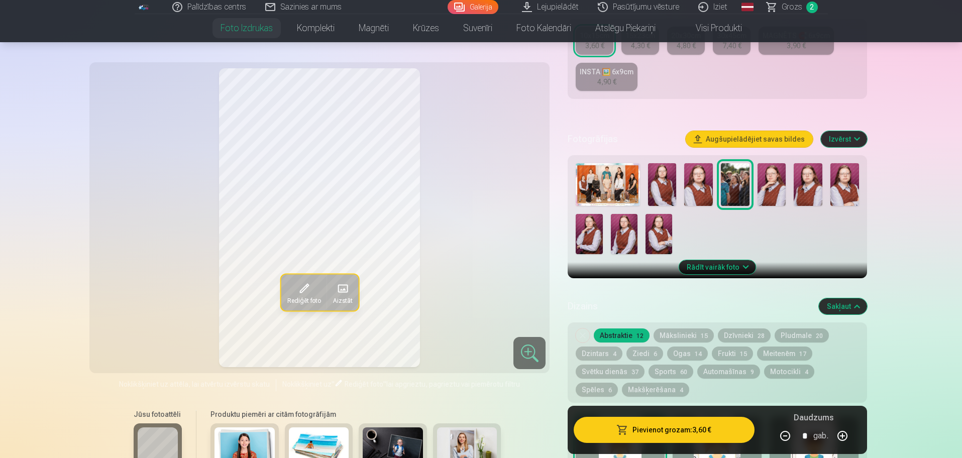
scroll to position [211, 0]
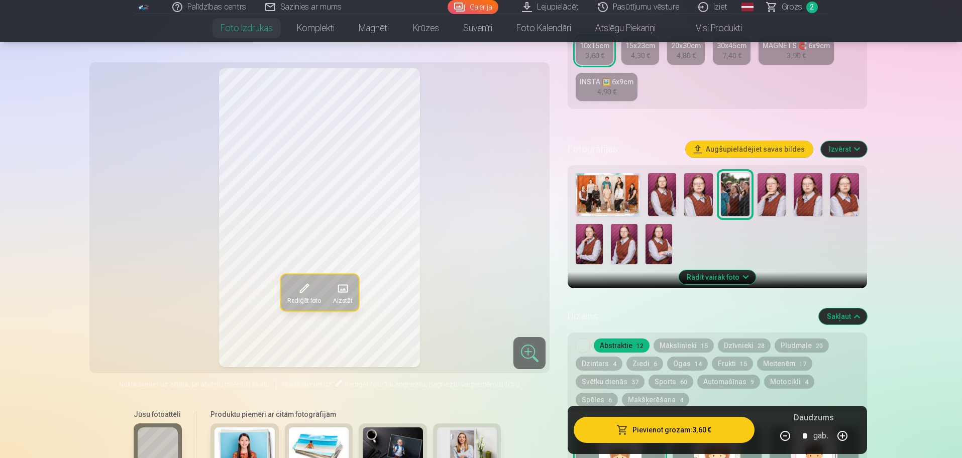
click at [660, 204] on img at bounding box center [662, 194] width 29 height 43
click at [694, 200] on img at bounding box center [698, 194] width 29 height 43
click at [768, 201] on img at bounding box center [772, 194] width 29 height 43
click at [769, 200] on img at bounding box center [808, 194] width 29 height 43
click at [769, 203] on img at bounding box center [845, 194] width 29 height 43
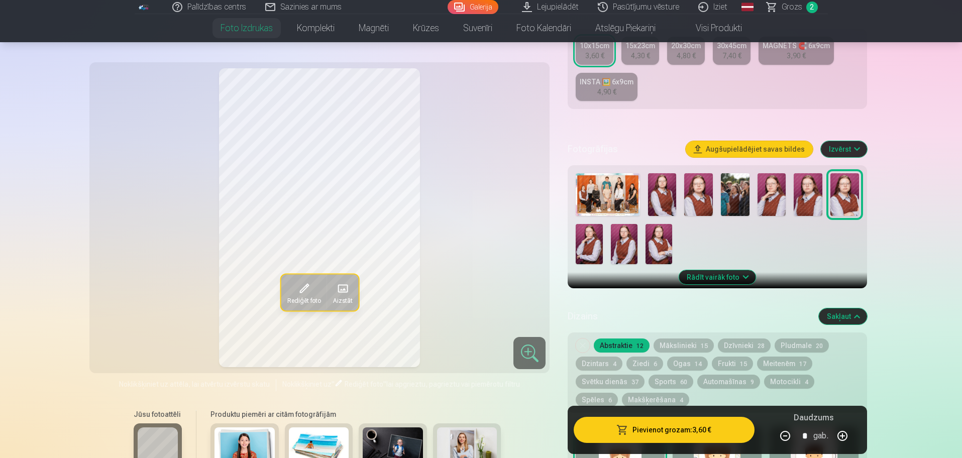
click at [590, 244] on img at bounding box center [589, 244] width 27 height 40
click at [622, 257] on img at bounding box center [624, 244] width 27 height 40
click at [651, 251] on img at bounding box center [659, 244] width 27 height 40
click at [664, 194] on img at bounding box center [662, 194] width 29 height 43
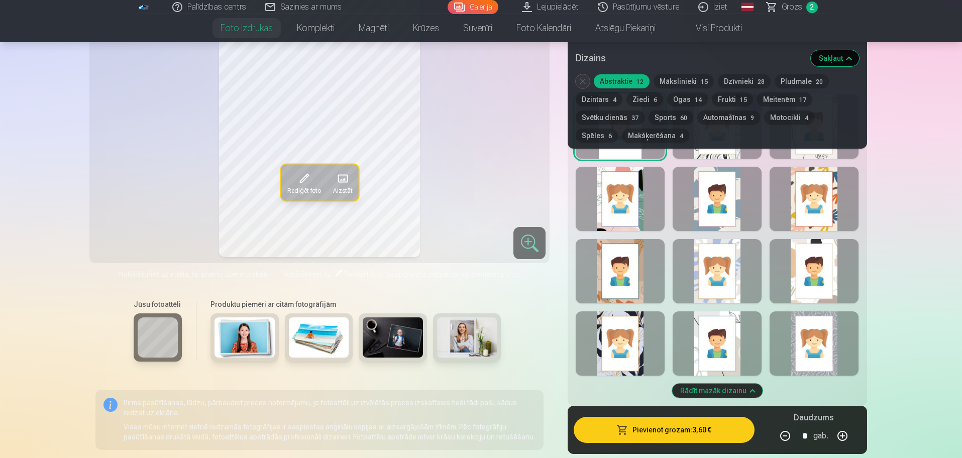
scroll to position [562, 0]
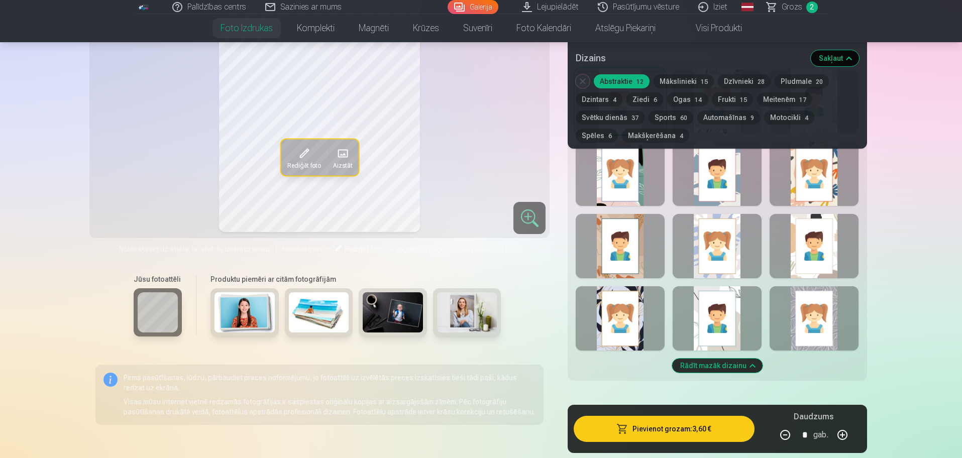
click at [769, 285] on div "Rādīt mazāk dizainu" at bounding box center [717, 221] width 299 height 320
click at [623, 114] on button "Svētku dienās 37" at bounding box center [610, 118] width 69 height 14
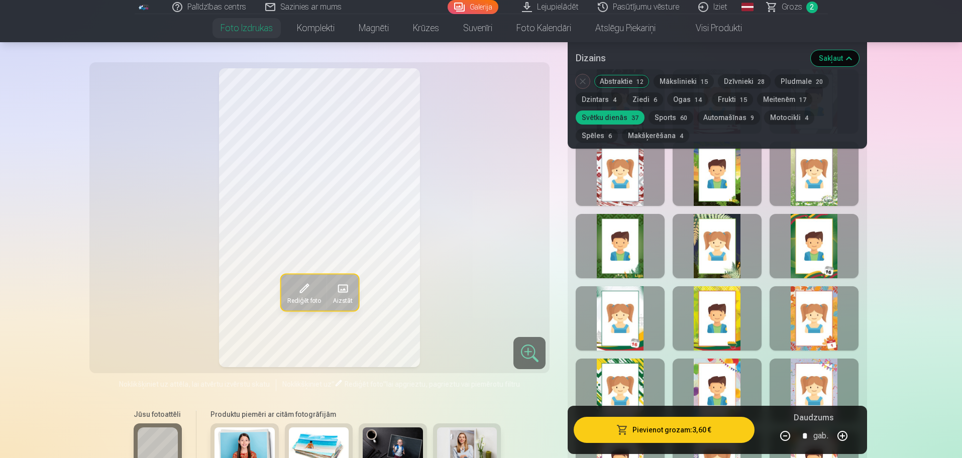
click at [632, 189] on div at bounding box center [620, 174] width 89 height 64
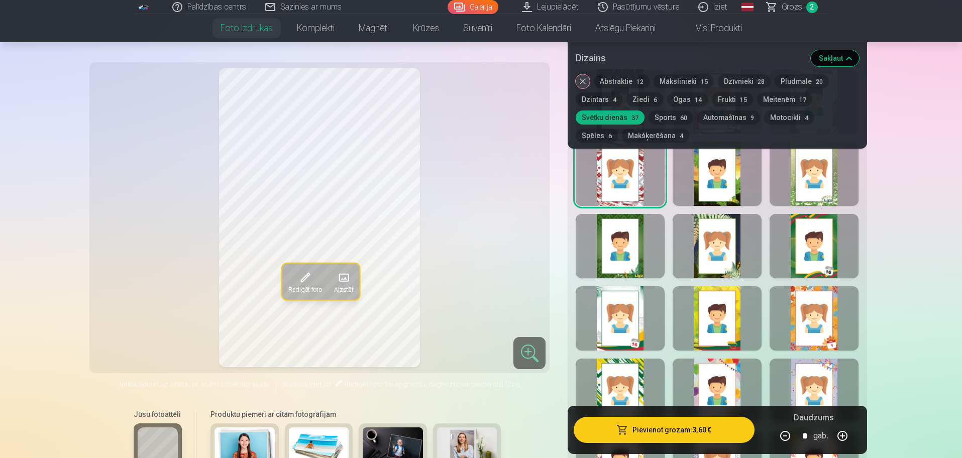
click at [649, 96] on button "Ziedi 6" at bounding box center [645, 99] width 37 height 14
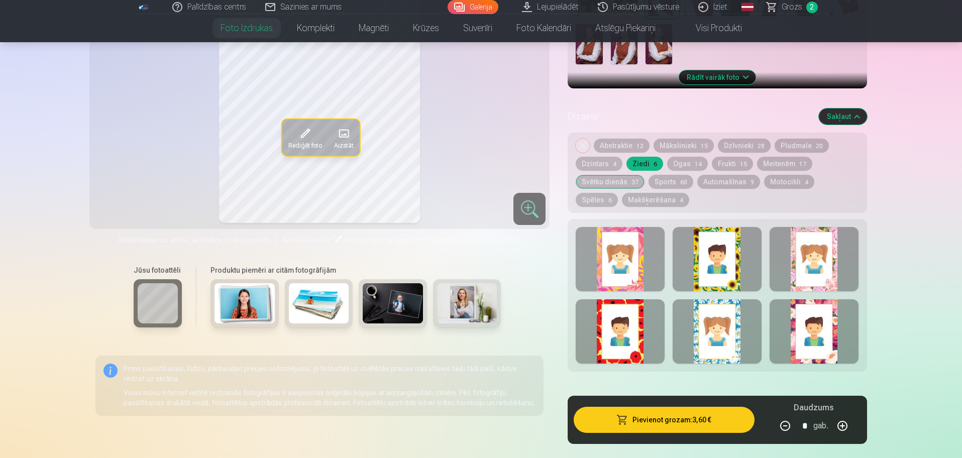
scroll to position [429, 0]
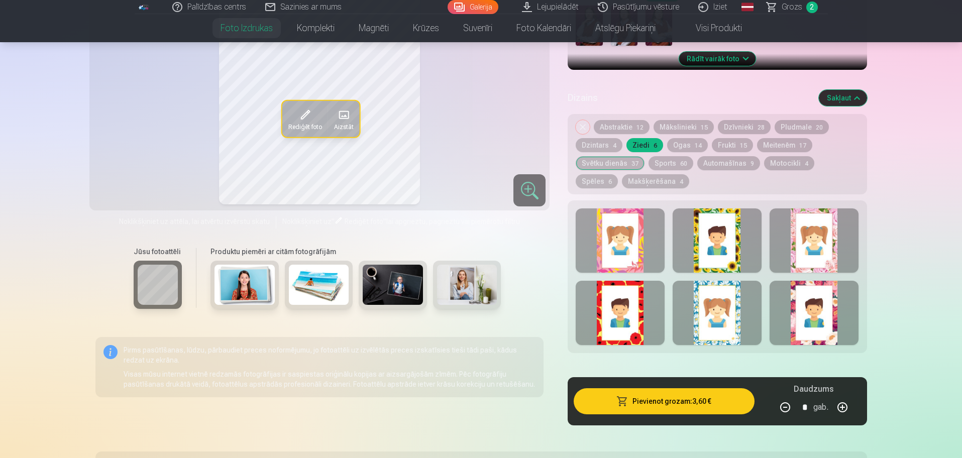
click at [611, 249] on div at bounding box center [620, 241] width 89 height 64
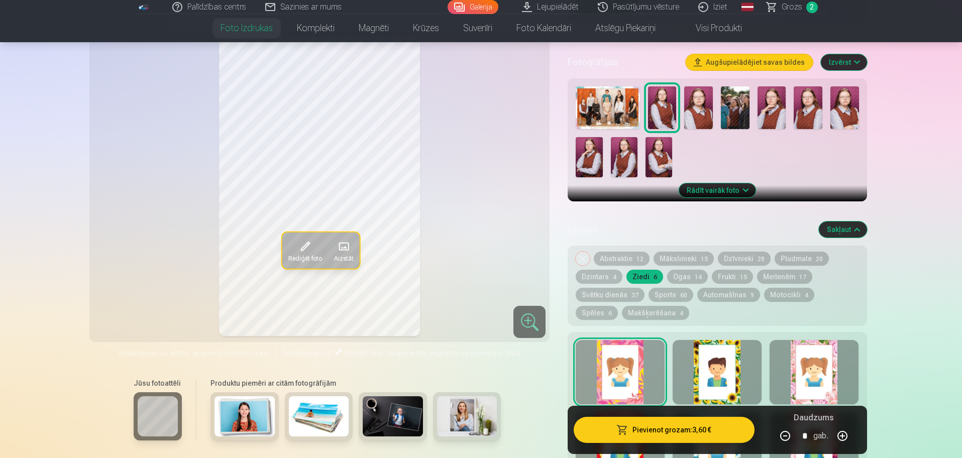
scroll to position [302, 0]
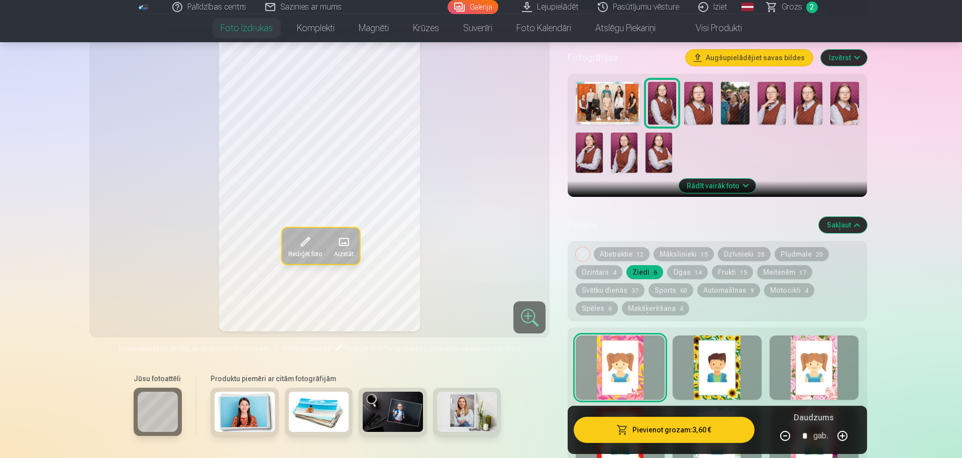
click at [769, 366] on div at bounding box center [814, 368] width 89 height 64
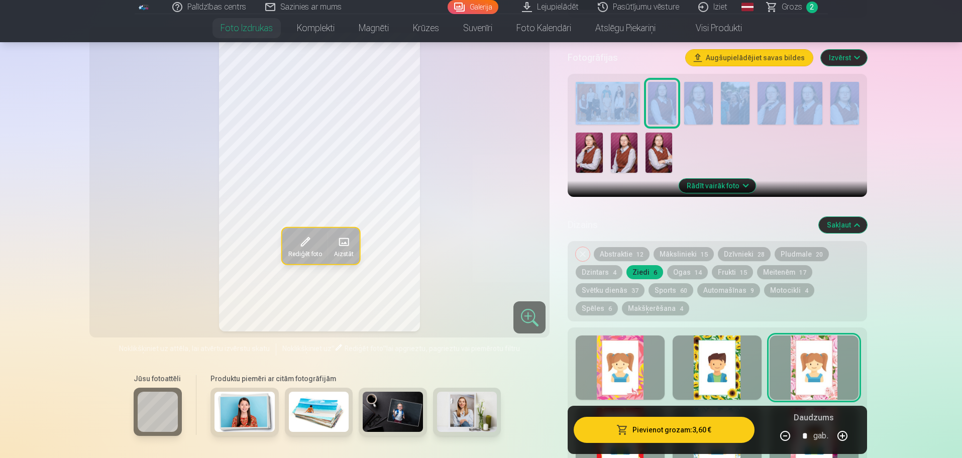
drag, startPoint x: 961, startPoint y: 63, endPoint x: 963, endPoint y: 91, distance: 27.7
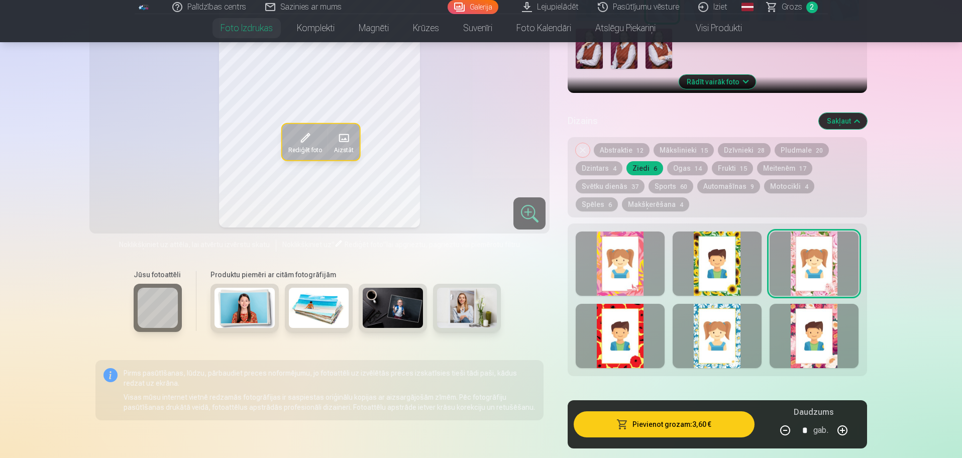
scroll to position [416, 0]
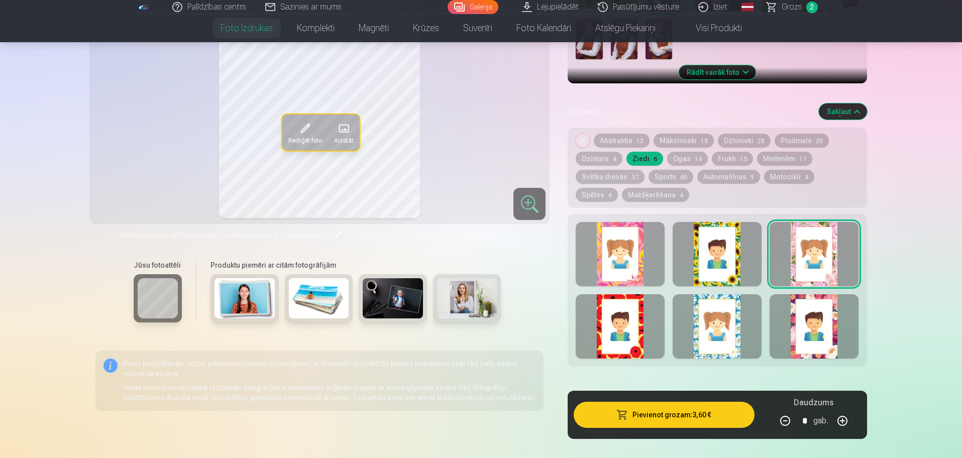
click at [729, 336] on div at bounding box center [717, 326] width 89 height 64
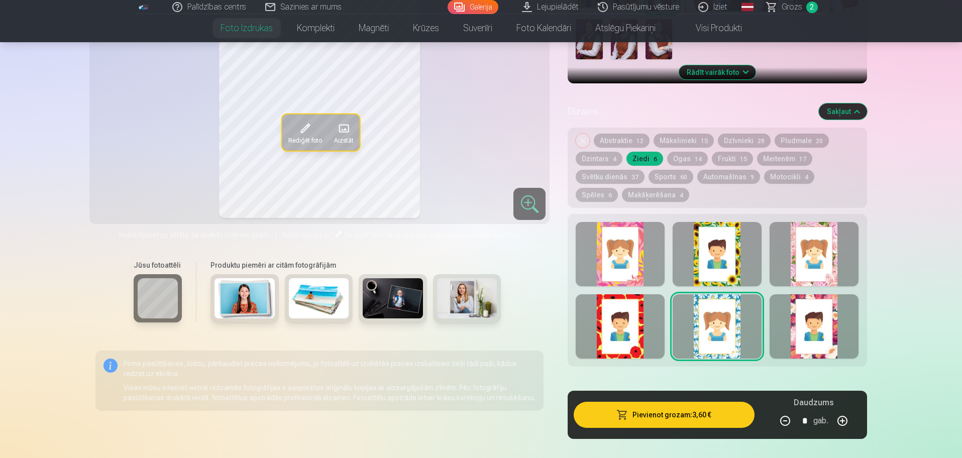
click at [769, 336] on div at bounding box center [814, 326] width 89 height 64
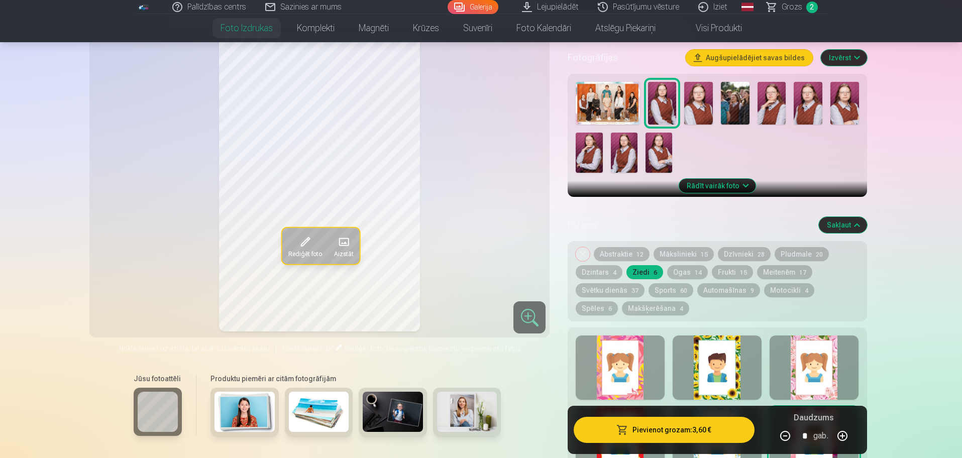
scroll to position [307, 0]
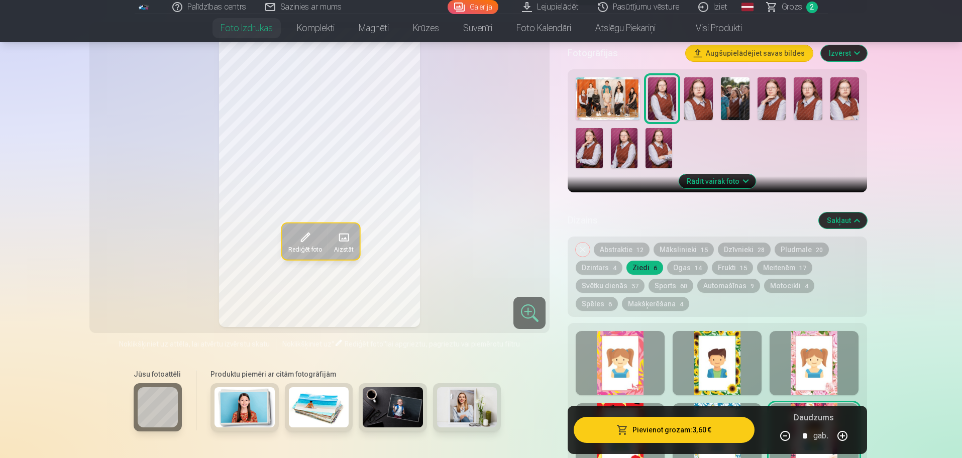
click at [638, 249] on span "12" at bounding box center [640, 250] width 7 height 7
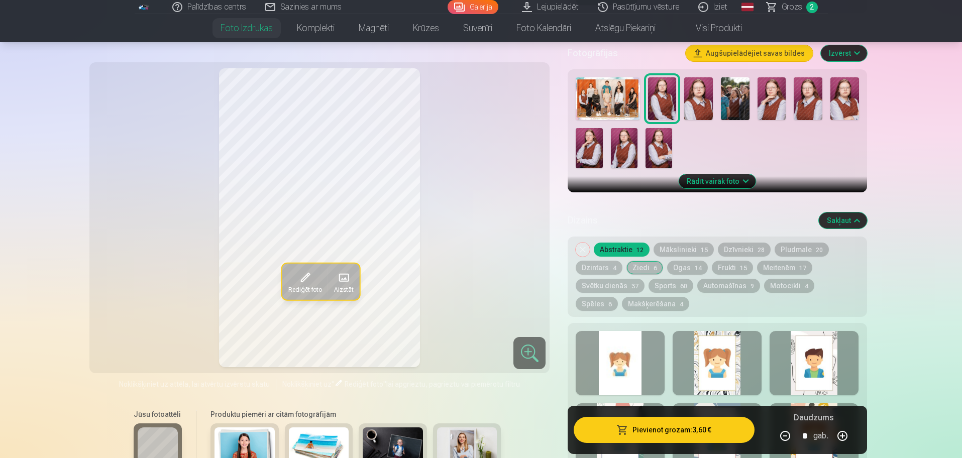
click at [697, 251] on button "Mākslinieki 15" at bounding box center [684, 250] width 60 height 14
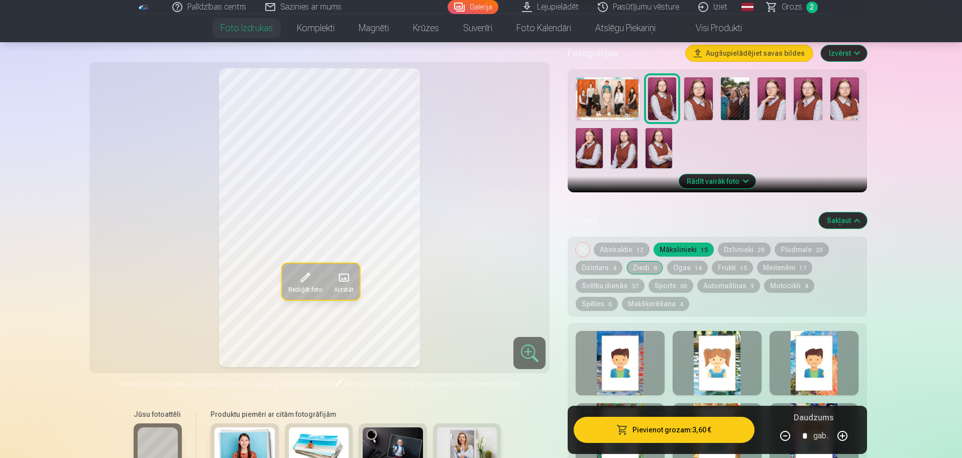
click at [734, 254] on button "Dzīvnieki 28" at bounding box center [744, 250] width 53 height 14
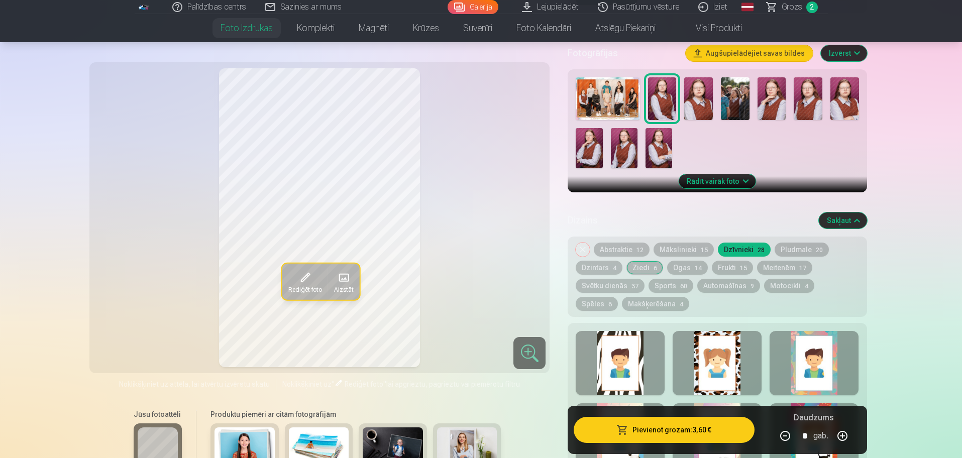
click at [769, 270] on button "Meitenēm 17" at bounding box center [784, 268] width 55 height 14
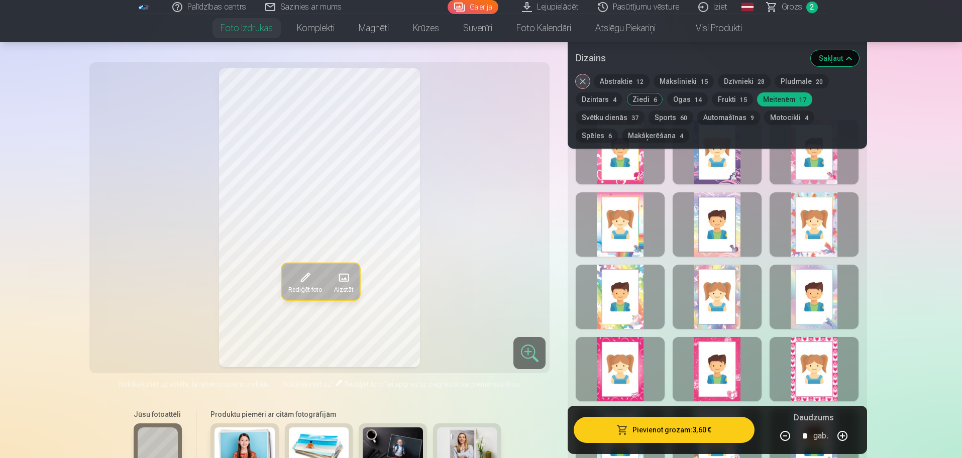
scroll to position [522, 0]
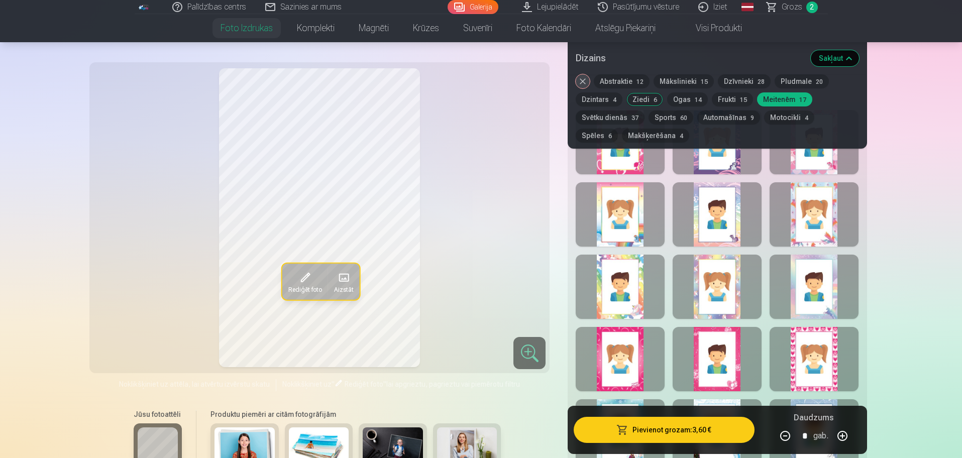
click at [586, 82] on button "Noņemiet dizainu" at bounding box center [583, 81] width 14 height 14
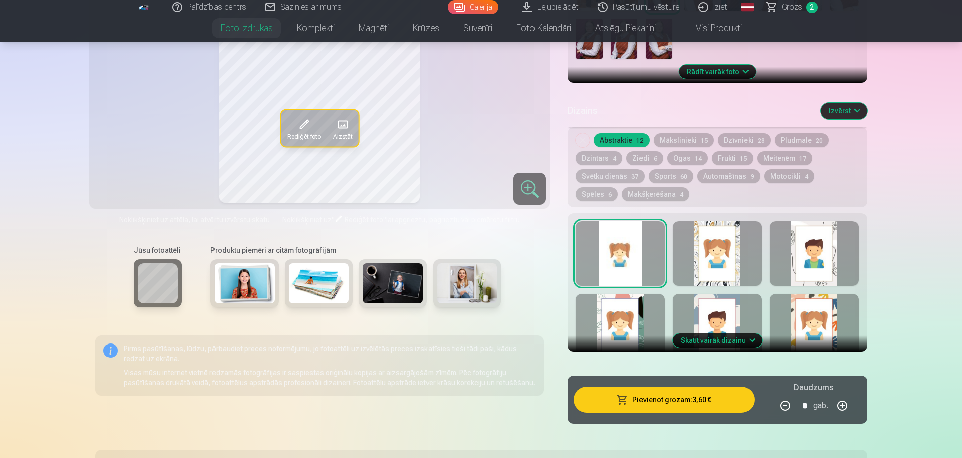
scroll to position [414, 0]
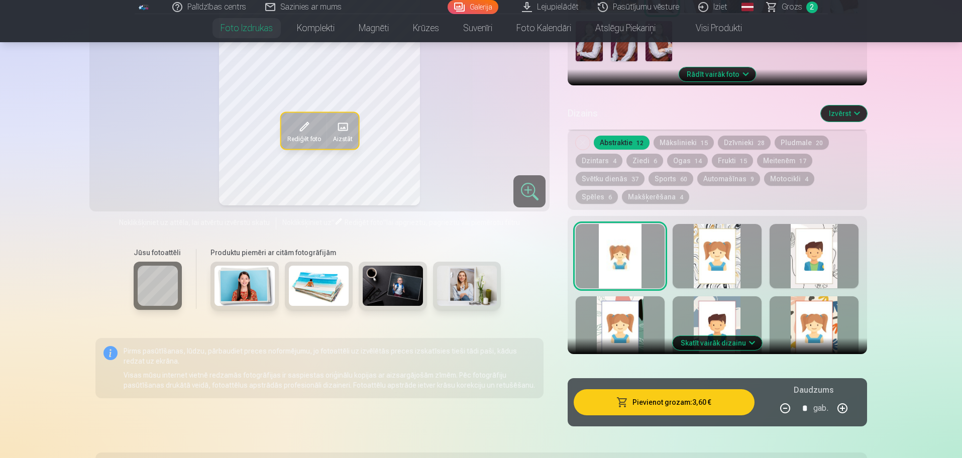
click at [579, 150] on div "Noņemiet dizainu Abstraktie 12 Mākslinieki 15 Dzīvnieki 28 Pludmale 20 Dzintars…" at bounding box center [717, 170] width 299 height 80
click at [769, 159] on button "Meitenēm 17" at bounding box center [784, 161] width 55 height 14
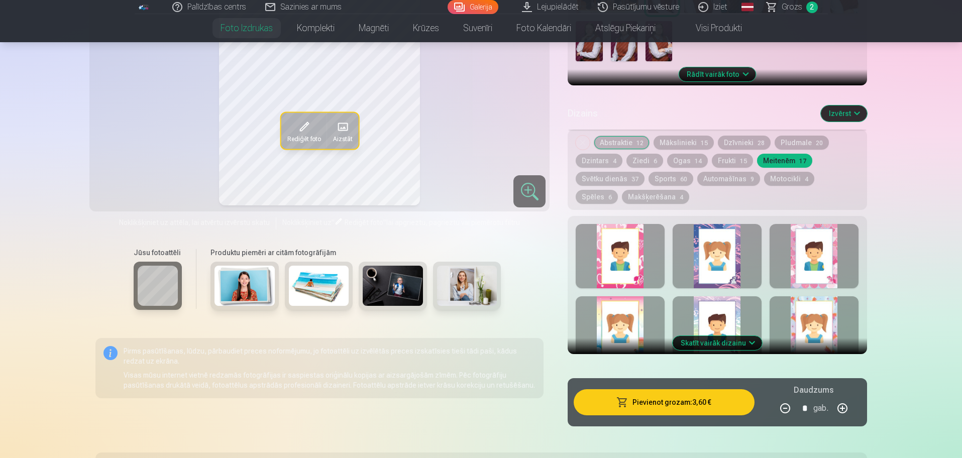
click at [633, 276] on div at bounding box center [620, 256] width 89 height 64
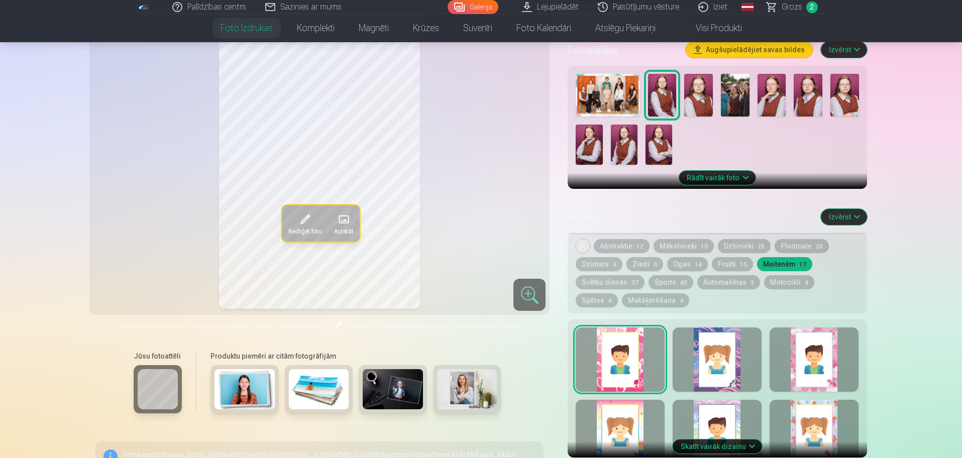
scroll to position [301, 0]
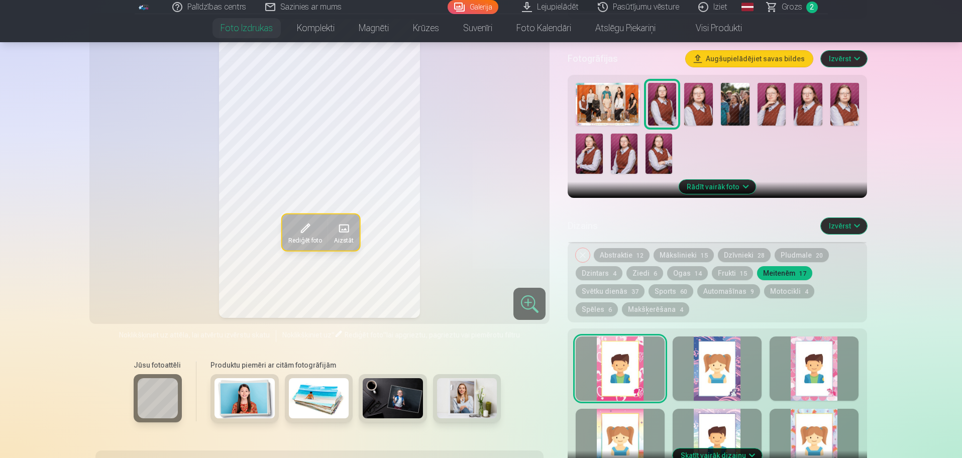
click at [732, 366] on button "Skatīt vairāk dizainu" at bounding box center [717, 456] width 89 height 14
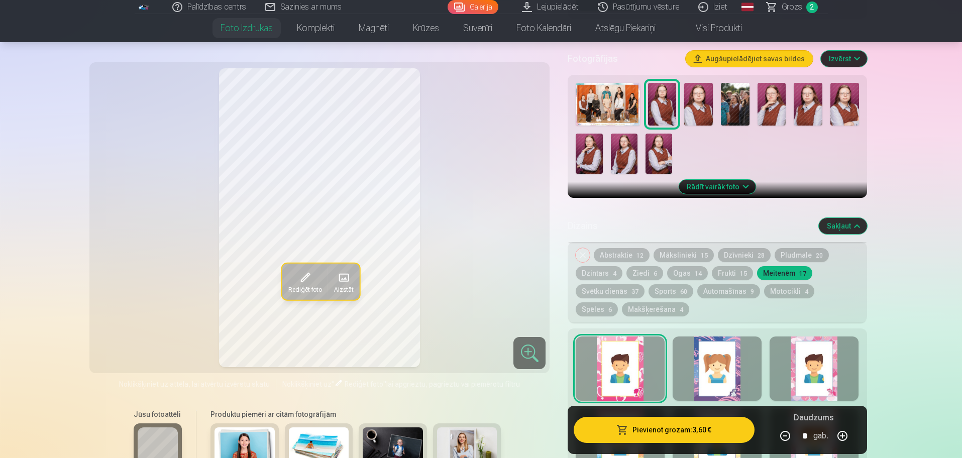
click at [709, 366] on div at bounding box center [717, 369] width 89 height 64
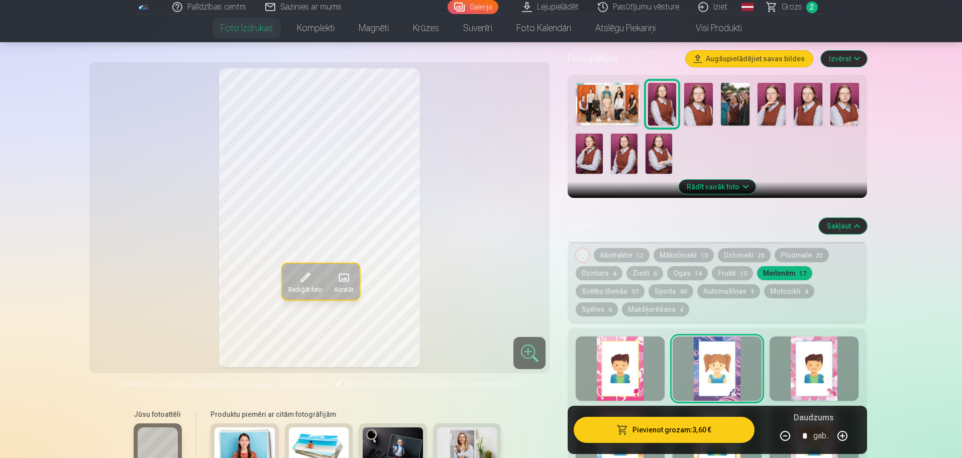
click at [769, 366] on div at bounding box center [814, 369] width 89 height 64
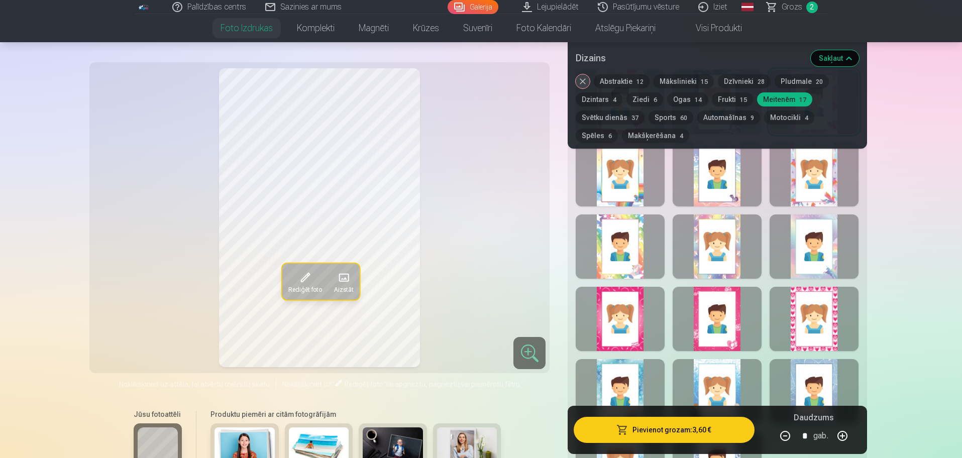
scroll to position [552, 0]
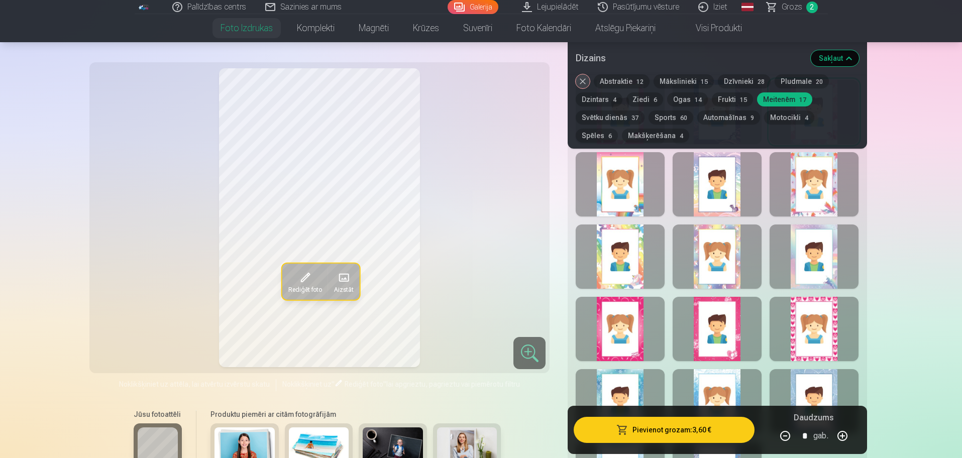
click at [645, 185] on div at bounding box center [620, 184] width 89 height 64
click at [737, 191] on div at bounding box center [717, 184] width 89 height 64
click at [769, 201] on div at bounding box center [814, 184] width 89 height 64
click at [656, 252] on div at bounding box center [620, 257] width 89 height 64
click at [717, 261] on div at bounding box center [717, 257] width 89 height 64
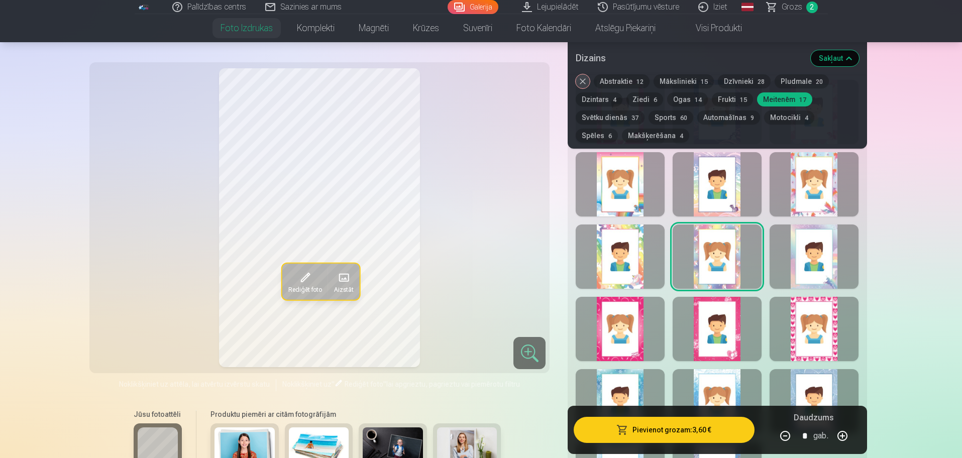
click at [769, 268] on div at bounding box center [814, 257] width 89 height 64
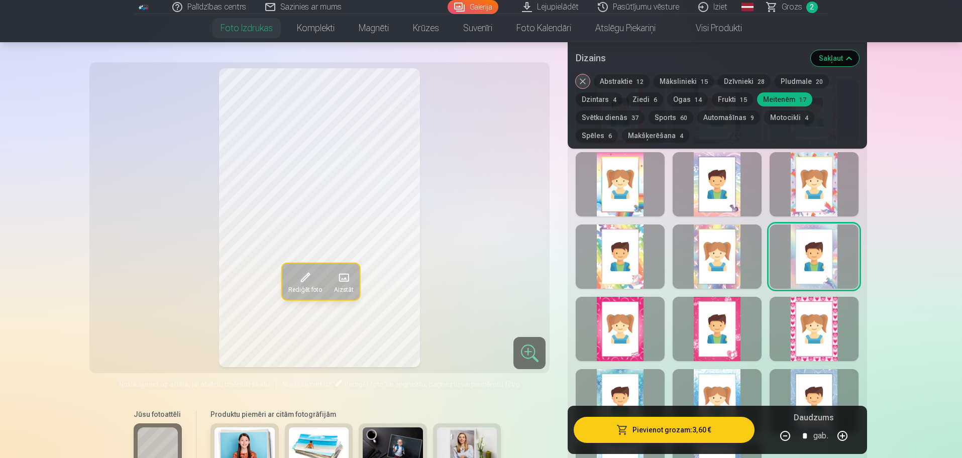
click at [642, 323] on div at bounding box center [620, 329] width 89 height 64
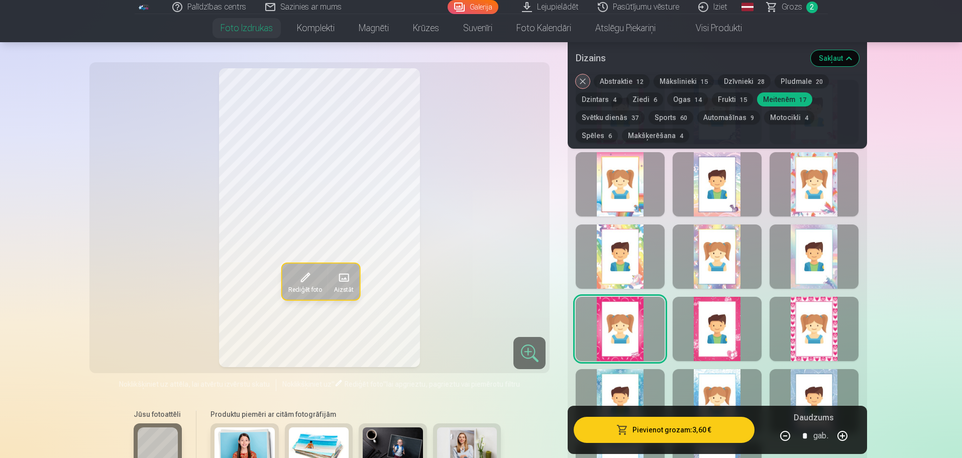
drag, startPoint x: 691, startPoint y: 326, endPoint x: 738, endPoint y: 347, distance: 51.3
click at [738, 347] on div at bounding box center [717, 329] width 89 height 64
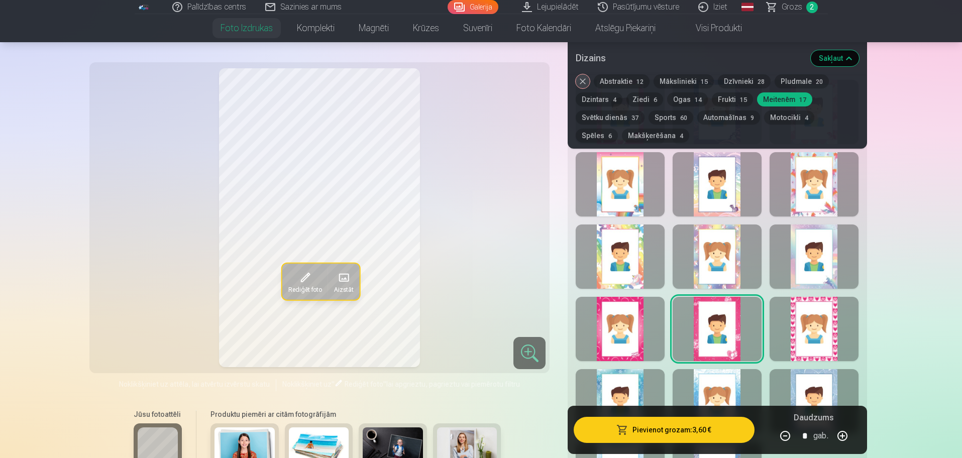
click at [769, 346] on div at bounding box center [814, 329] width 89 height 64
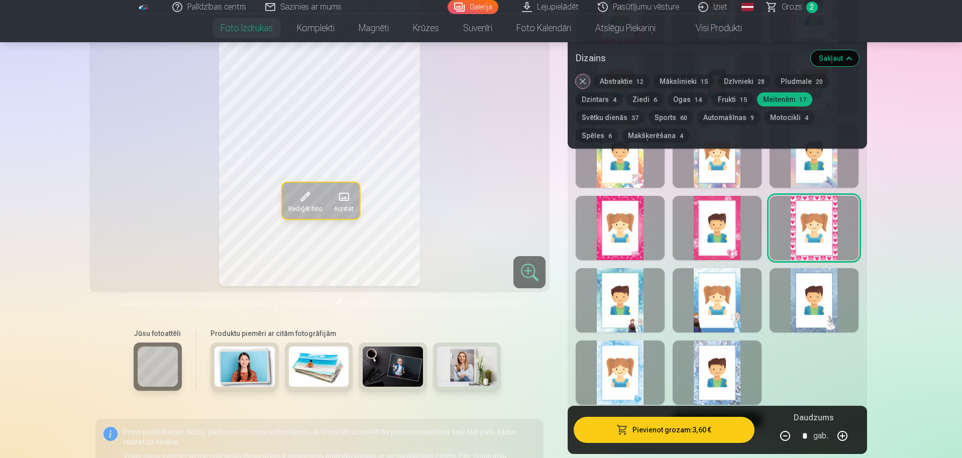
scroll to position [638, 0]
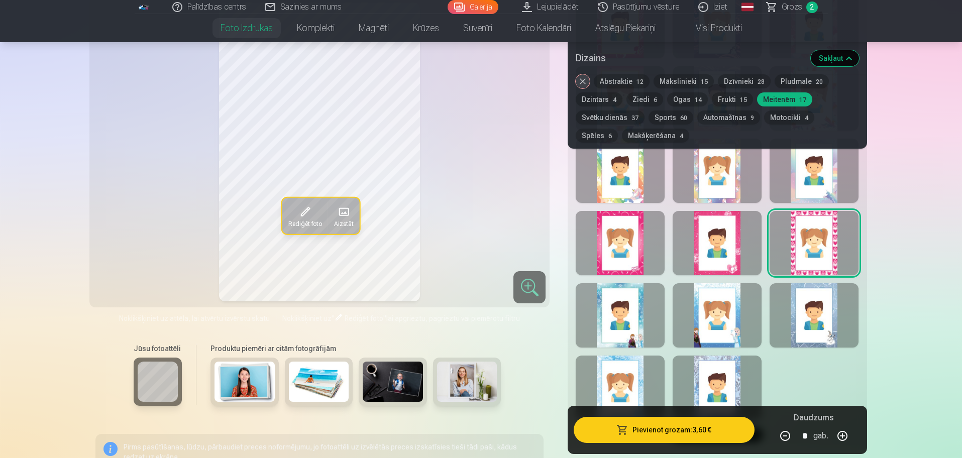
click at [623, 335] on div at bounding box center [620, 315] width 89 height 64
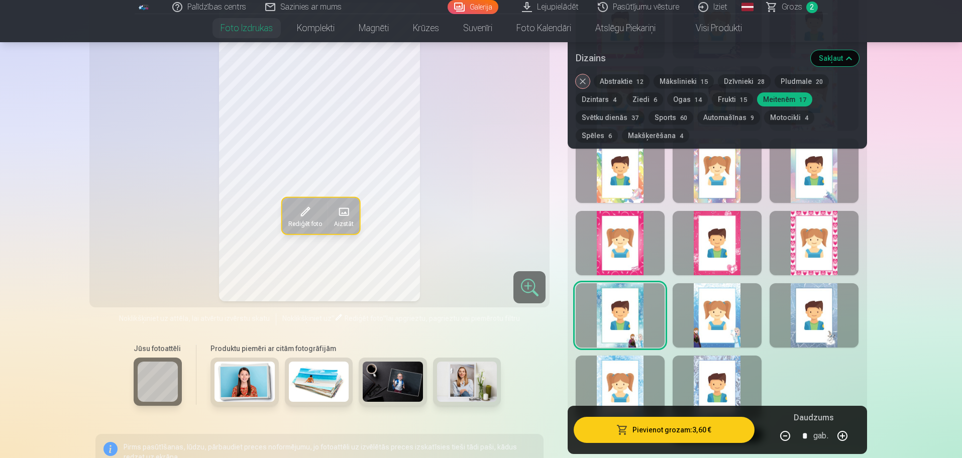
click at [701, 332] on div at bounding box center [717, 315] width 89 height 64
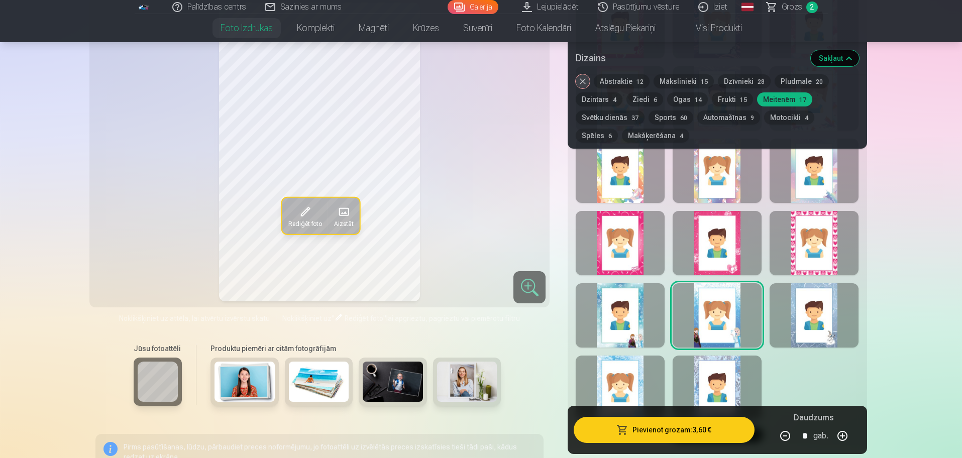
click at [769, 325] on div at bounding box center [814, 315] width 89 height 64
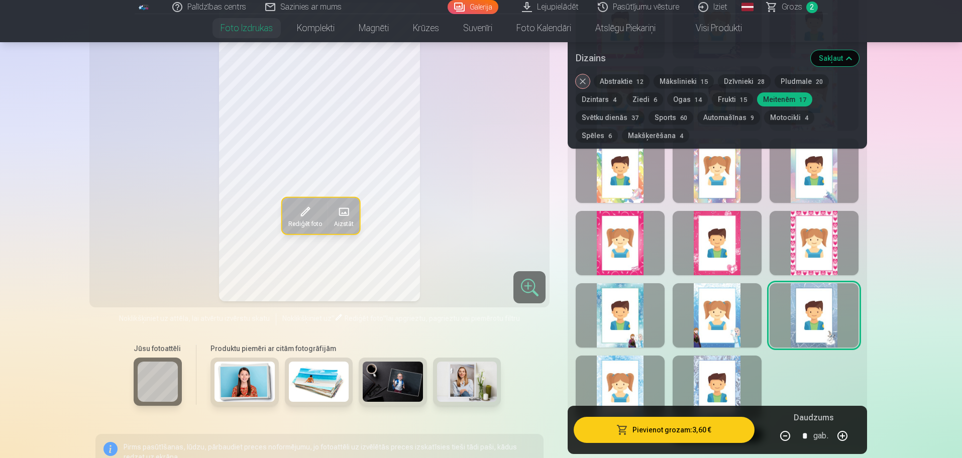
click at [619, 366] on div at bounding box center [620, 388] width 89 height 64
click at [695, 366] on div at bounding box center [717, 388] width 89 height 64
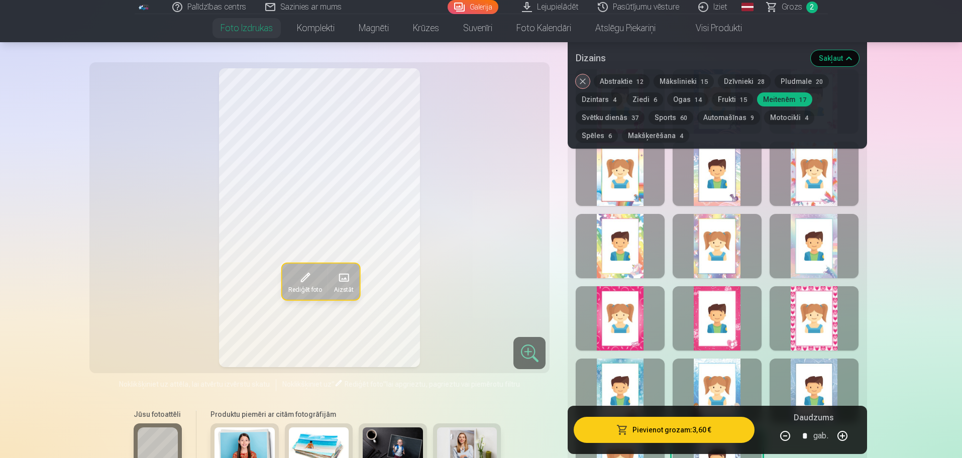
scroll to position [557, 0]
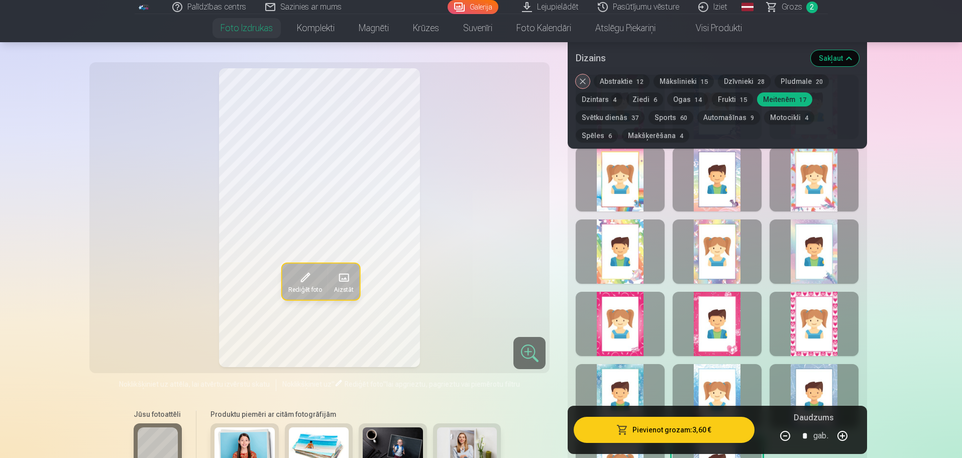
click at [654, 96] on span "6" at bounding box center [656, 99] width 4 height 7
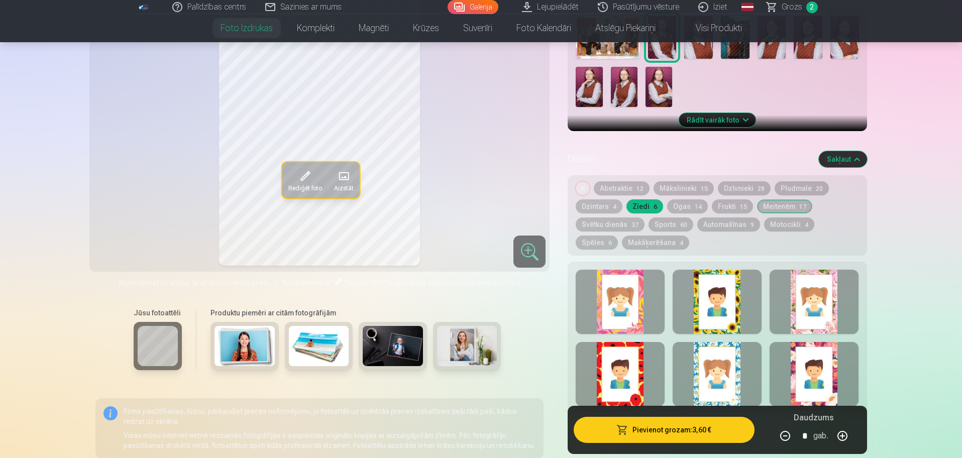
scroll to position [359, 0]
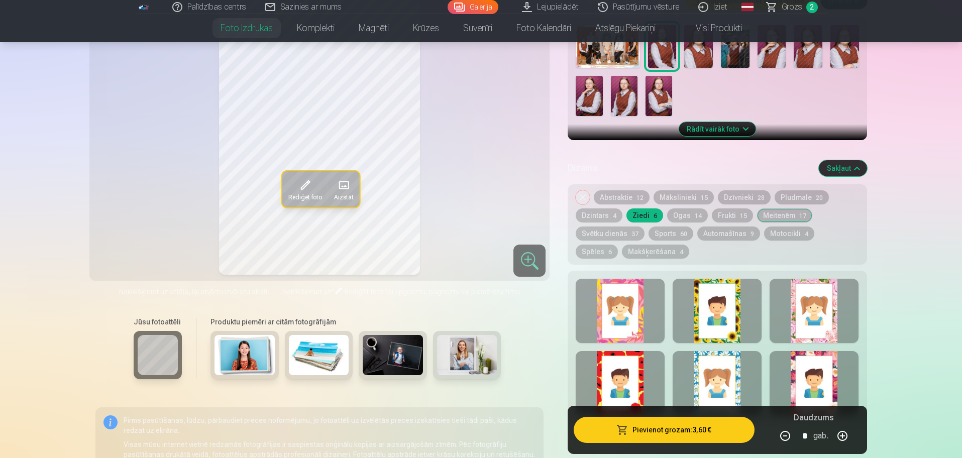
click at [641, 300] on div at bounding box center [620, 311] width 89 height 64
click at [769, 366] on div at bounding box center [814, 383] width 89 height 64
click at [634, 321] on div at bounding box center [620, 311] width 89 height 64
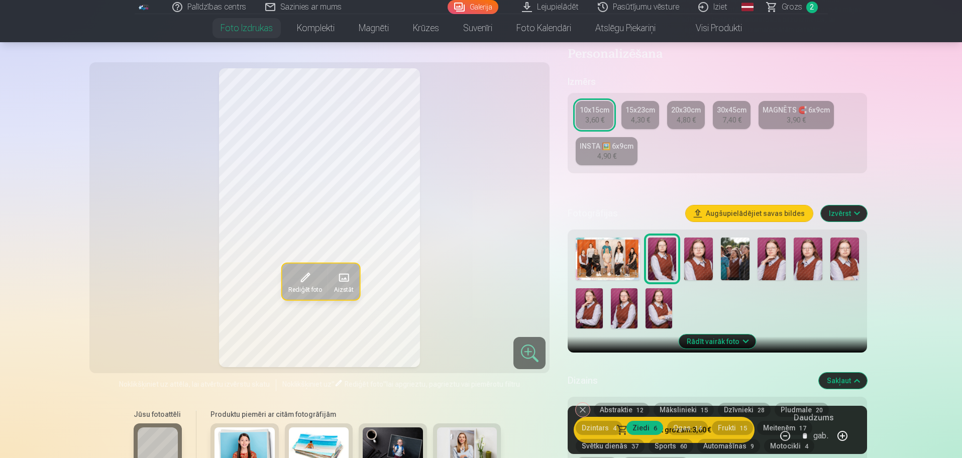
scroll to position [128, 0]
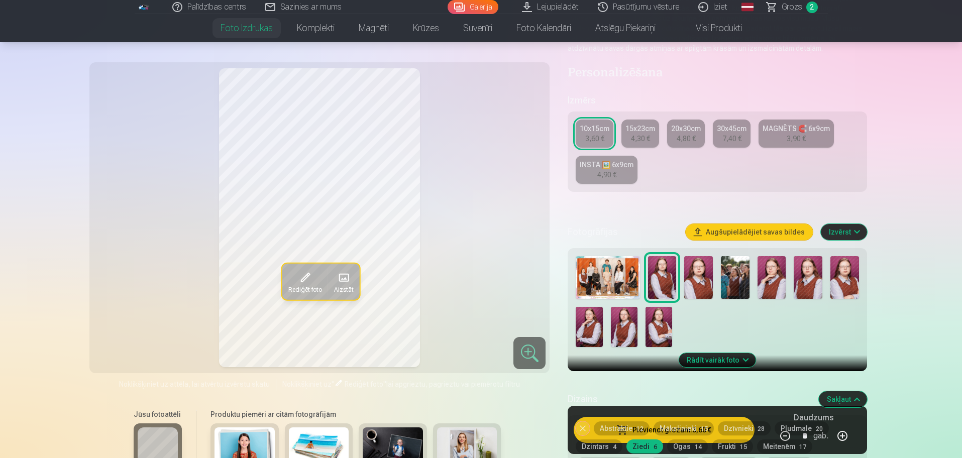
click at [769, 133] on div "MAGNĒTS 🧲 6x9cm" at bounding box center [796, 129] width 67 height 10
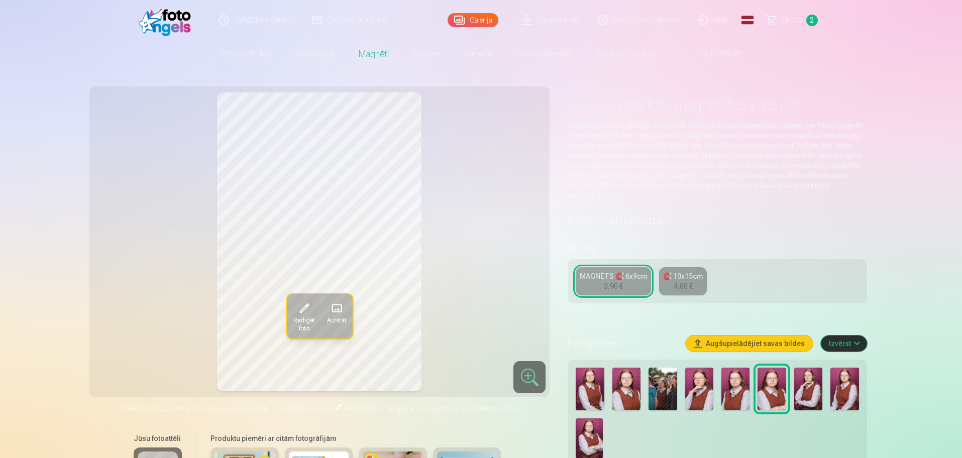
click at [592, 366] on img at bounding box center [590, 389] width 28 height 43
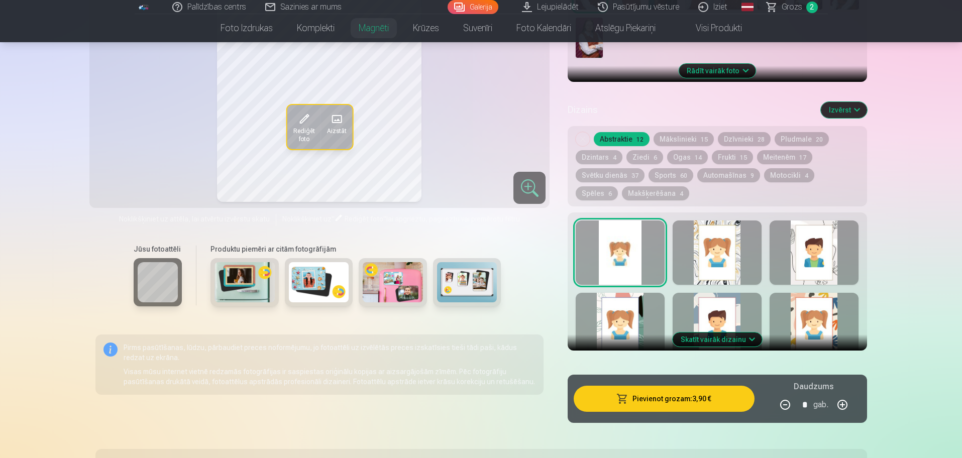
scroll to position [1604, 0]
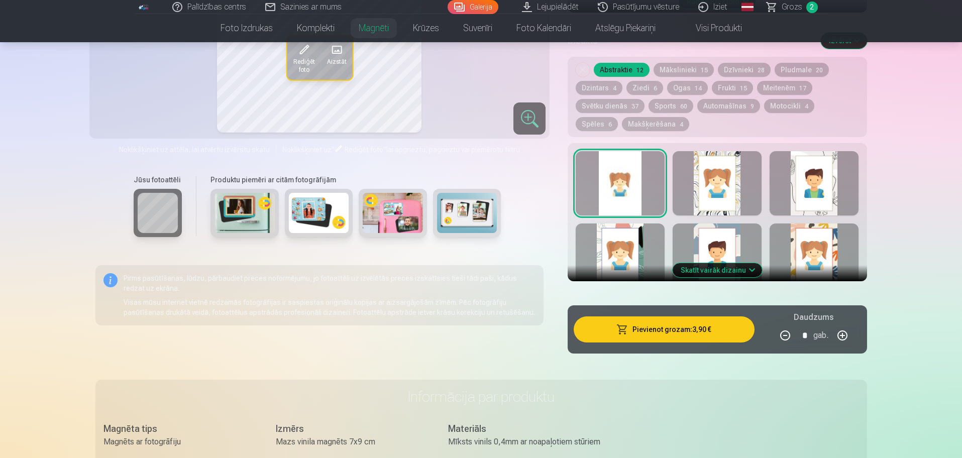
scroll to position [324, 0]
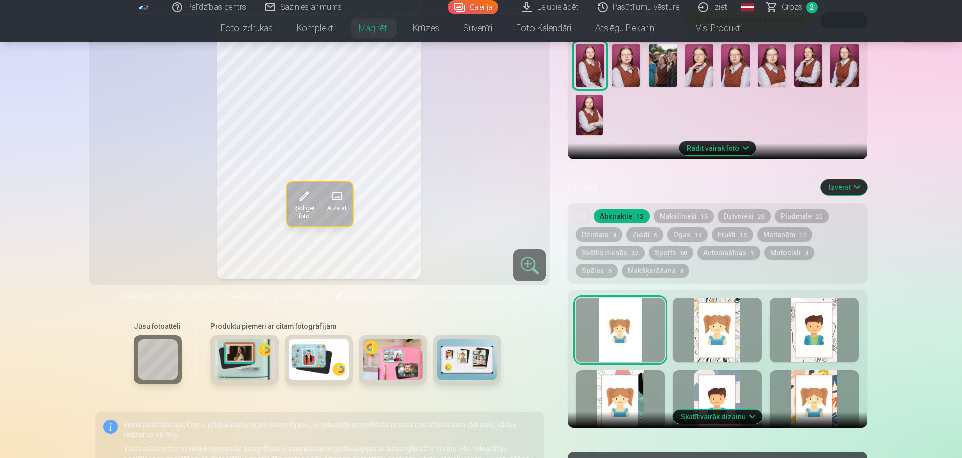
click at [654, 232] on span "6" at bounding box center [656, 235] width 4 height 7
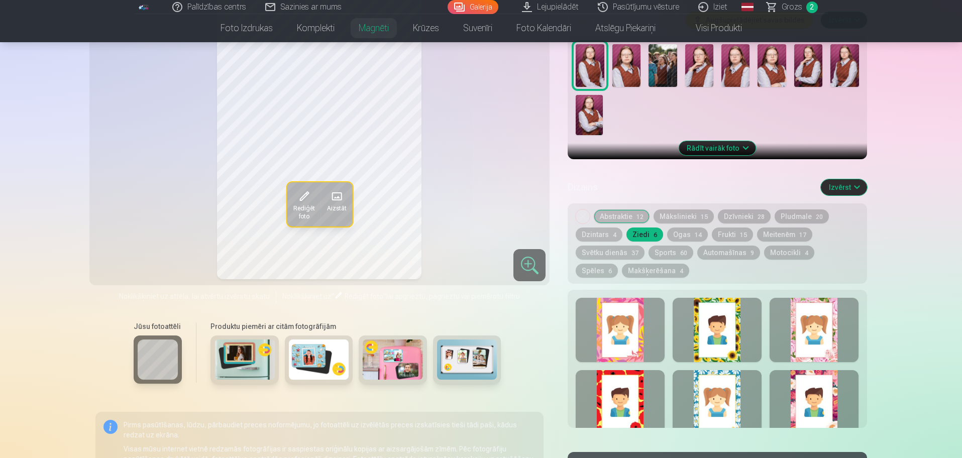
click at [639, 317] on div at bounding box center [620, 330] width 89 height 64
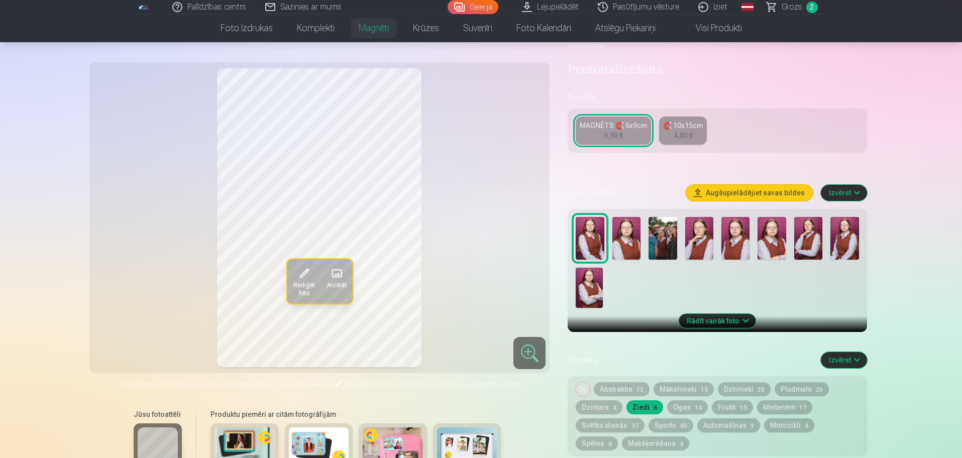
scroll to position [148, 0]
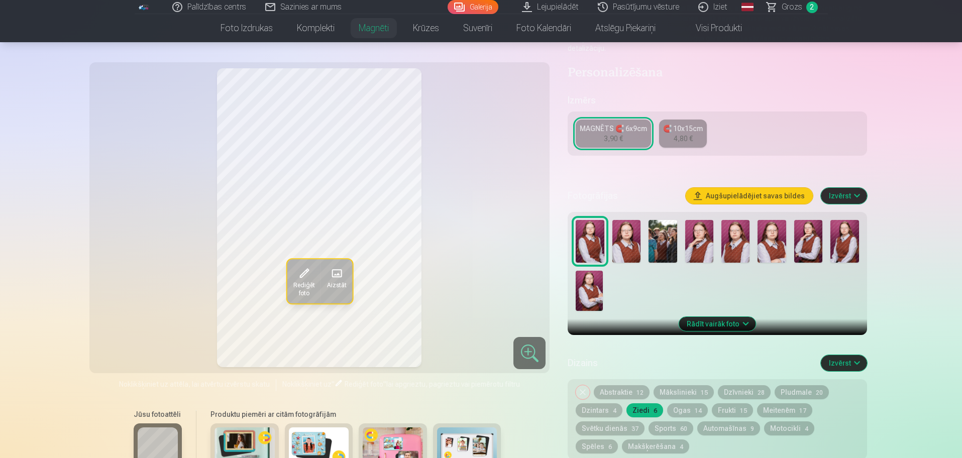
click at [769, 229] on img at bounding box center [845, 241] width 28 height 43
click at [582, 226] on img at bounding box center [590, 241] width 28 height 43
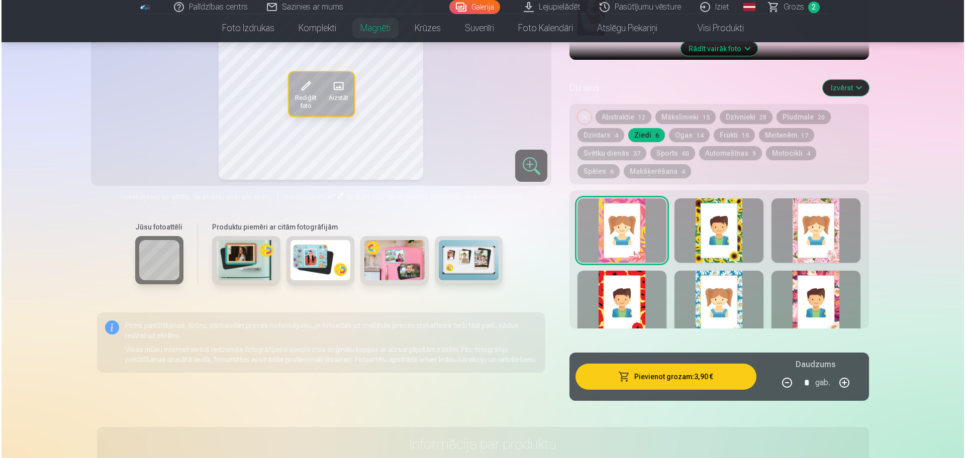
scroll to position [424, 0]
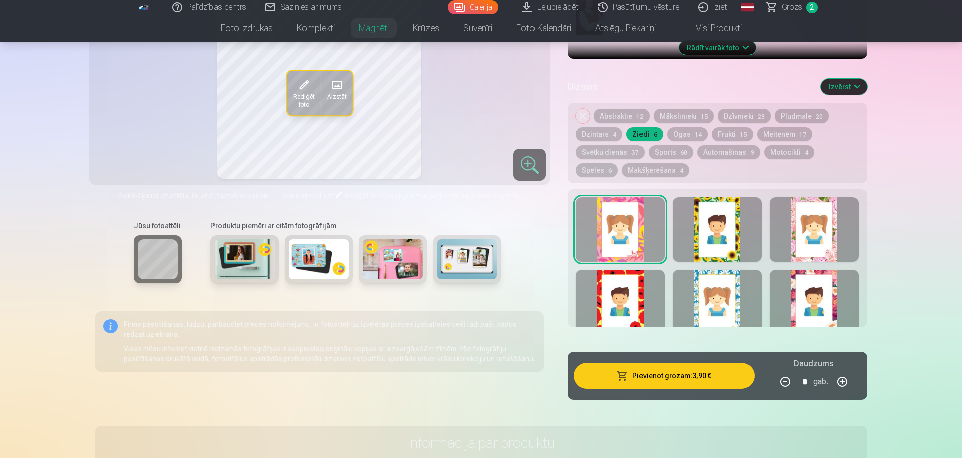
click at [698, 363] on button "Pievienot grozam : 3,90 €" at bounding box center [664, 376] width 180 height 26
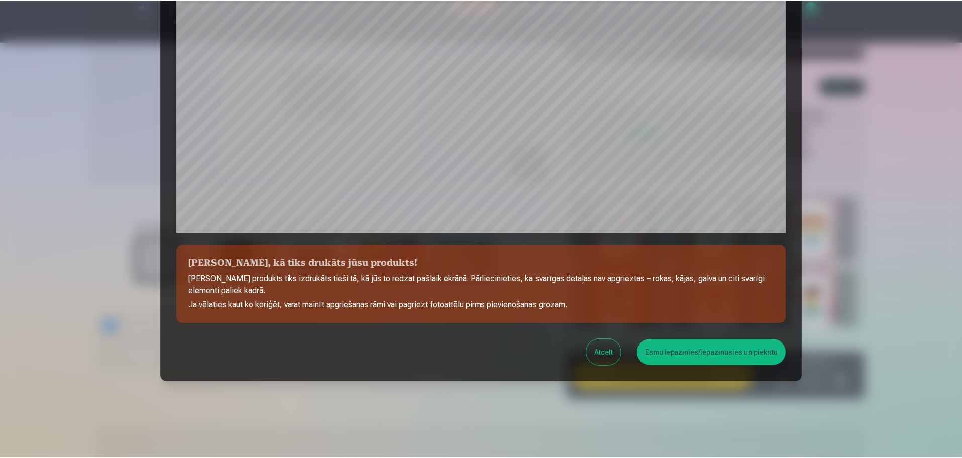
scroll to position [265, 0]
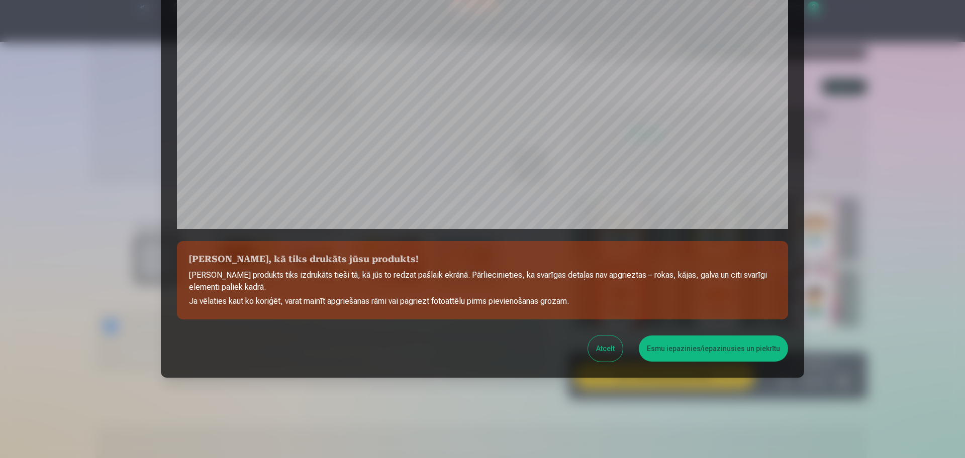
click at [704, 351] on button "Esmu iepazinies/iepazinusies un piekrītu" at bounding box center [713, 349] width 149 height 26
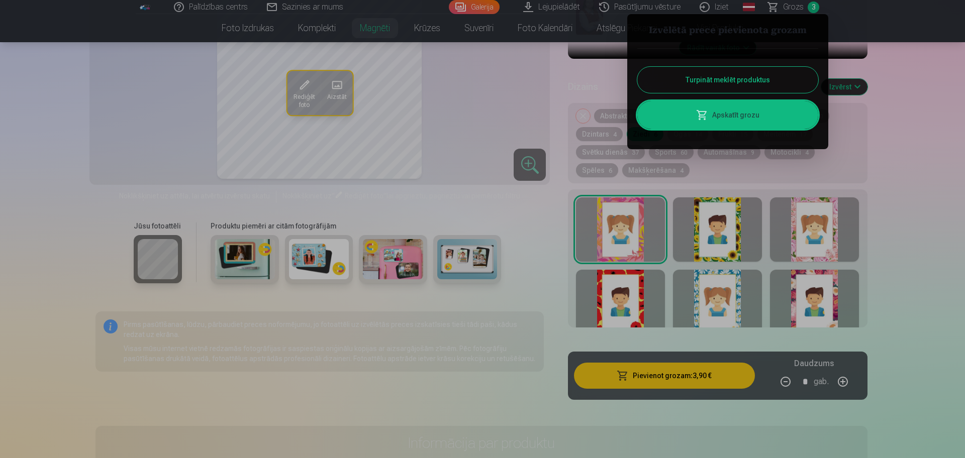
click at [755, 103] on link "Apskatīt grozu" at bounding box center [727, 115] width 181 height 28
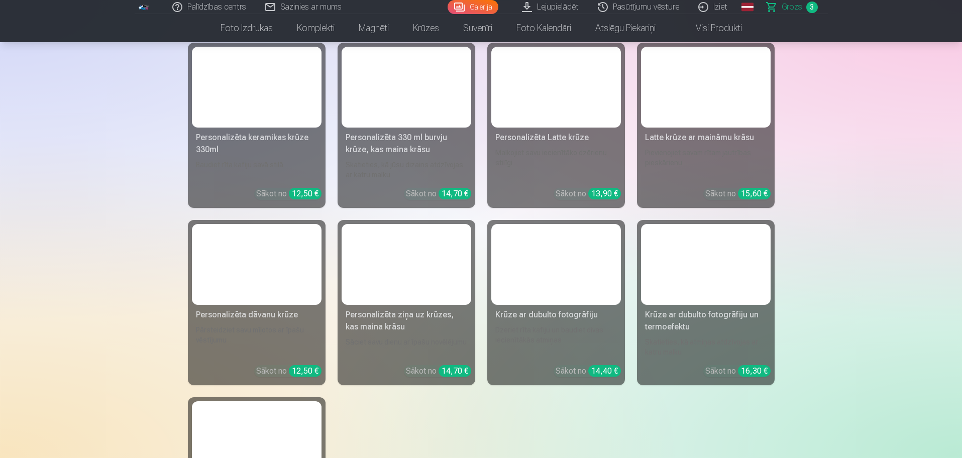
scroll to position [1943, 0]
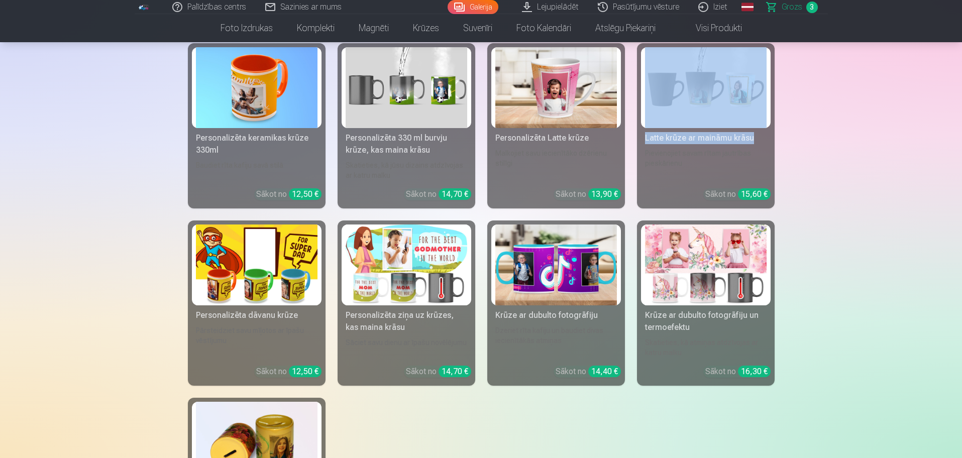
drag, startPoint x: 955, startPoint y: 130, endPoint x: 963, endPoint y: 96, distance: 34.6
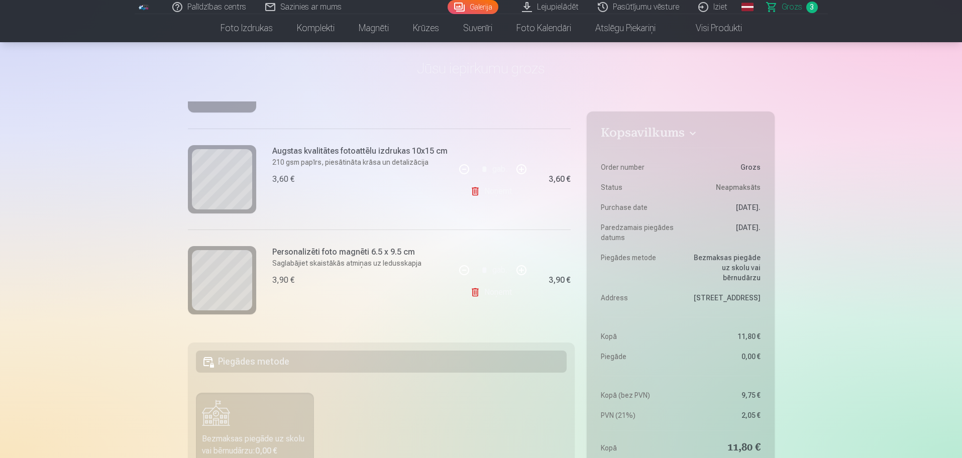
scroll to position [8, 0]
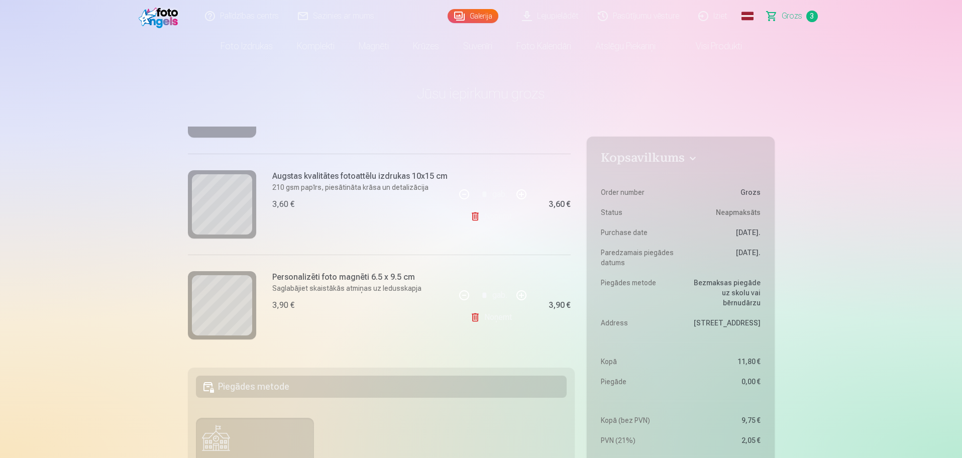
click at [557, 271] on div "3,90 €" at bounding box center [551, 305] width 40 height 101
click at [568, 267] on div "3,90 €" at bounding box center [551, 305] width 40 height 101
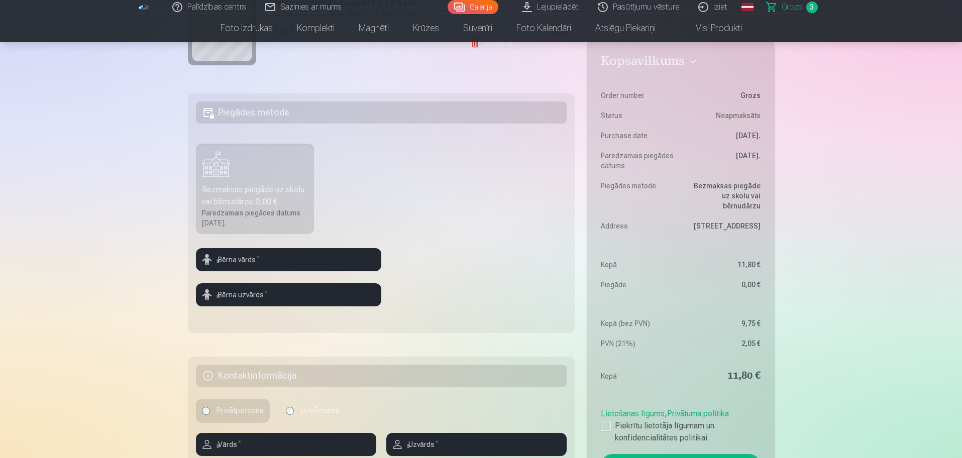
scroll to position [284, 0]
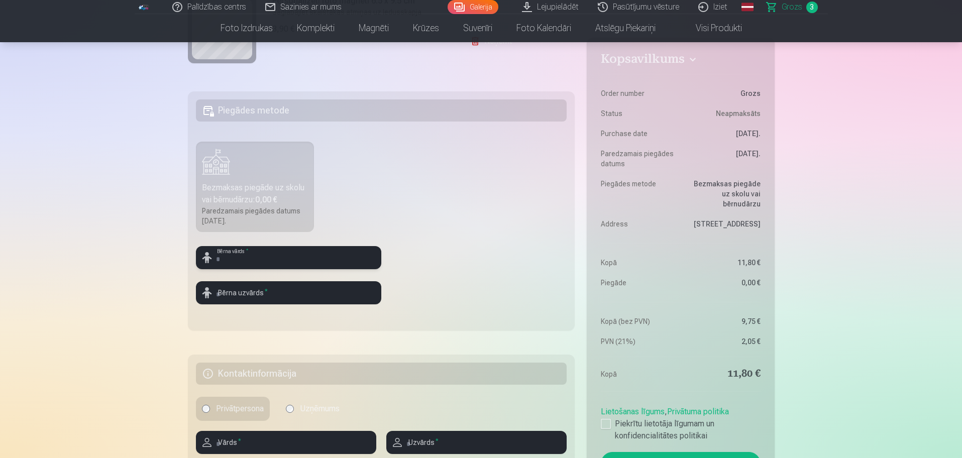
click at [290, 255] on input "text" at bounding box center [288, 257] width 185 height 23
type input "*********"
click at [277, 289] on input "text" at bounding box center [288, 292] width 185 height 23
type input "*****"
click at [444, 347] on div "Kopsavilkums Order number Grozs Status Neapmaksāts Purchase date 11.09.2025. Pa…" at bounding box center [481, 181] width 587 height 663
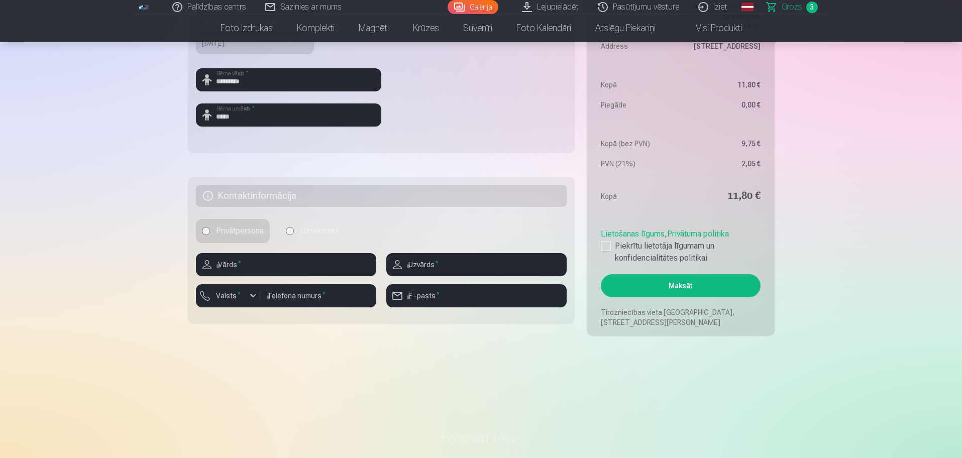
scroll to position [485, 0]
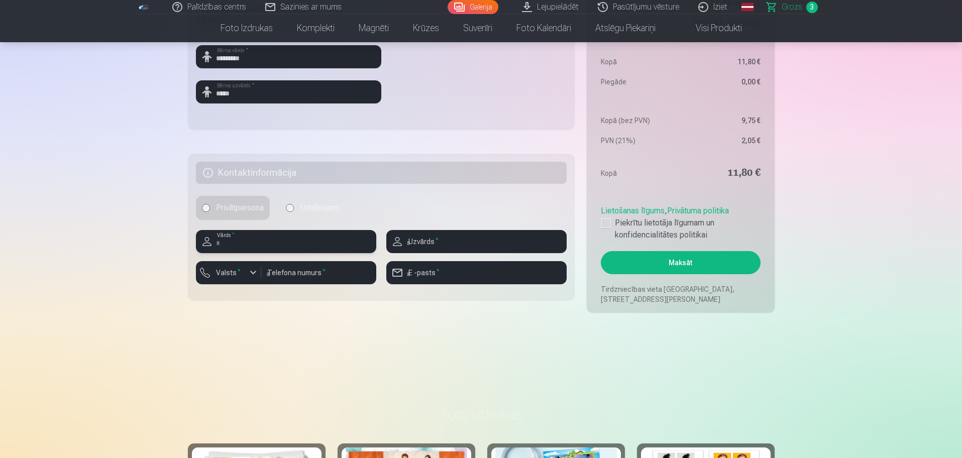
click at [255, 240] on input "text" at bounding box center [286, 241] width 180 height 23
type input "****"
click at [427, 247] on input "text" at bounding box center [476, 241] width 180 height 23
type input "********"
click at [305, 274] on input "number" at bounding box center [318, 272] width 115 height 23
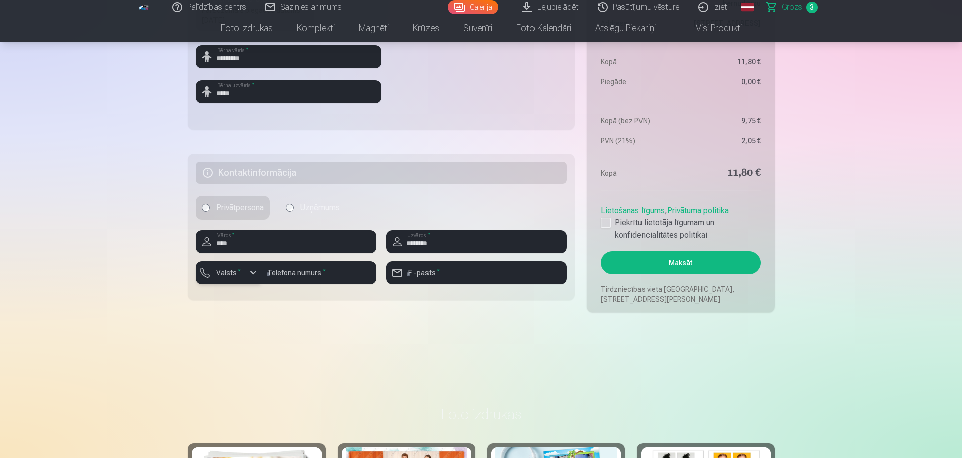
click at [248, 270] on div "button" at bounding box center [253, 273] width 12 height 12
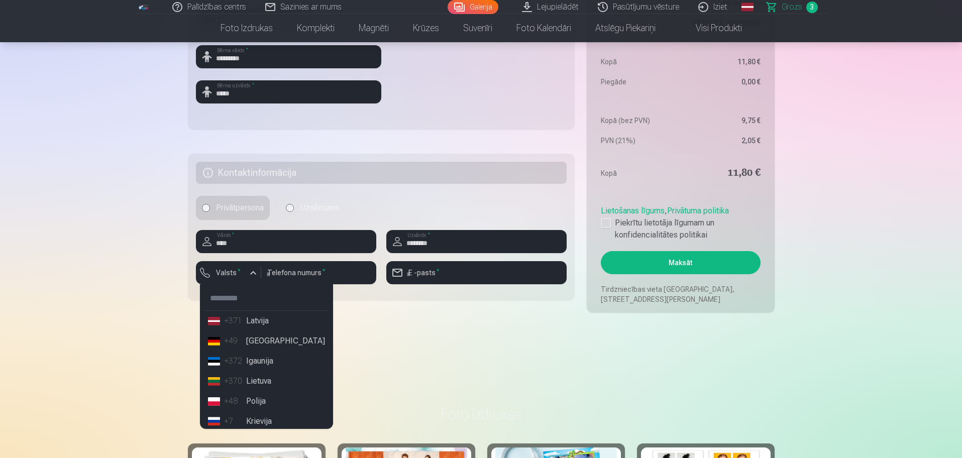
click at [252, 317] on li "+371 Latvija" at bounding box center [266, 321] width 125 height 20
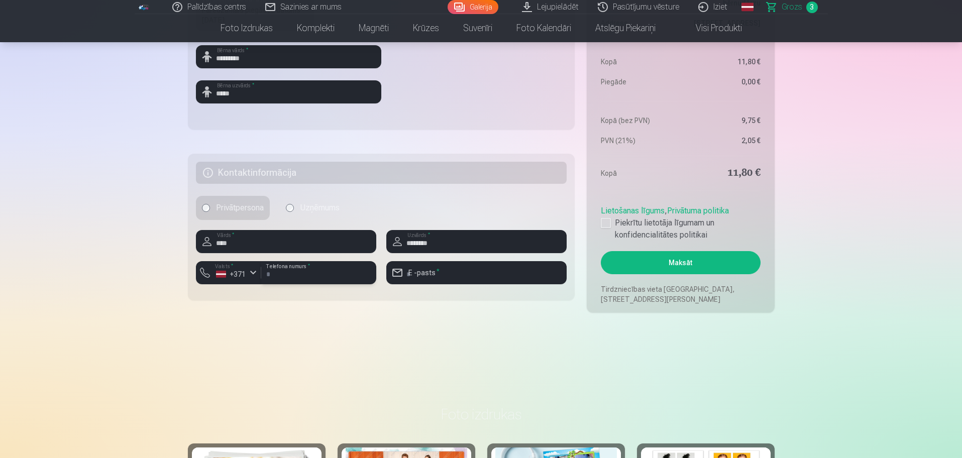
click at [278, 275] on input "number" at bounding box center [318, 272] width 115 height 23
click at [601, 251] on button "Maksāt" at bounding box center [680, 262] width 159 height 23
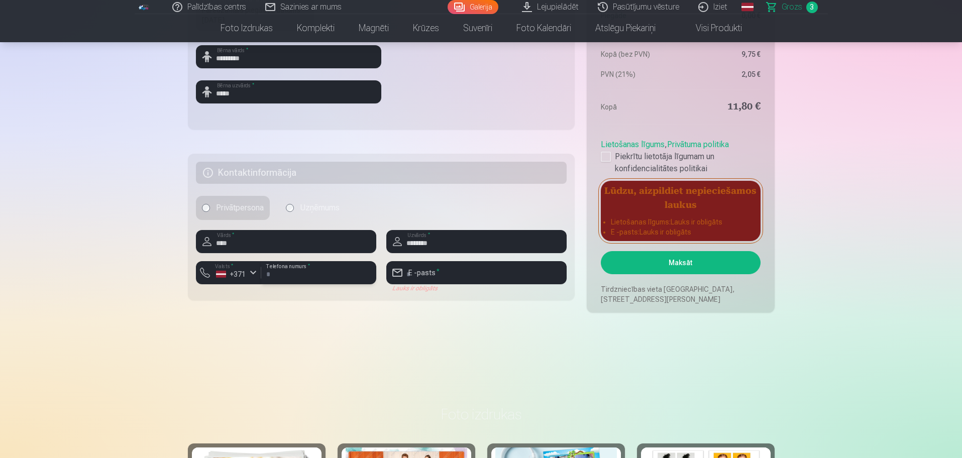
type input "*******"
click at [445, 276] on input "email" at bounding box center [476, 272] width 180 height 23
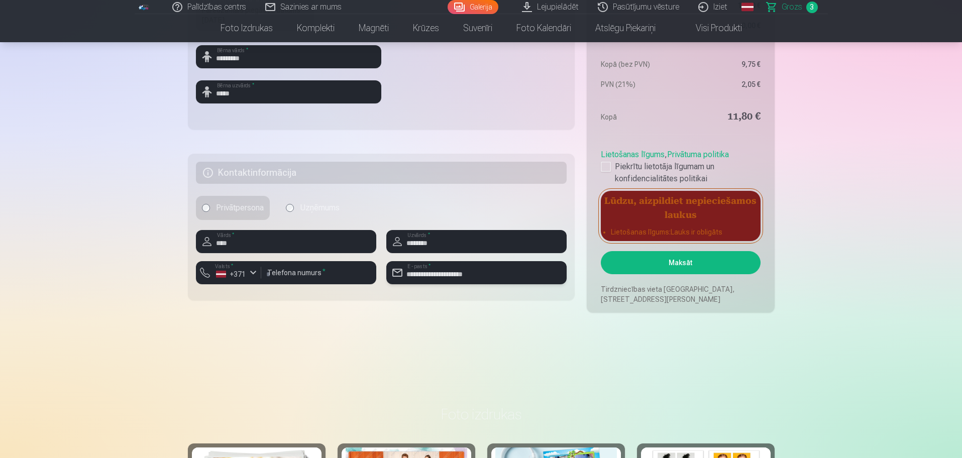
type input "**********"
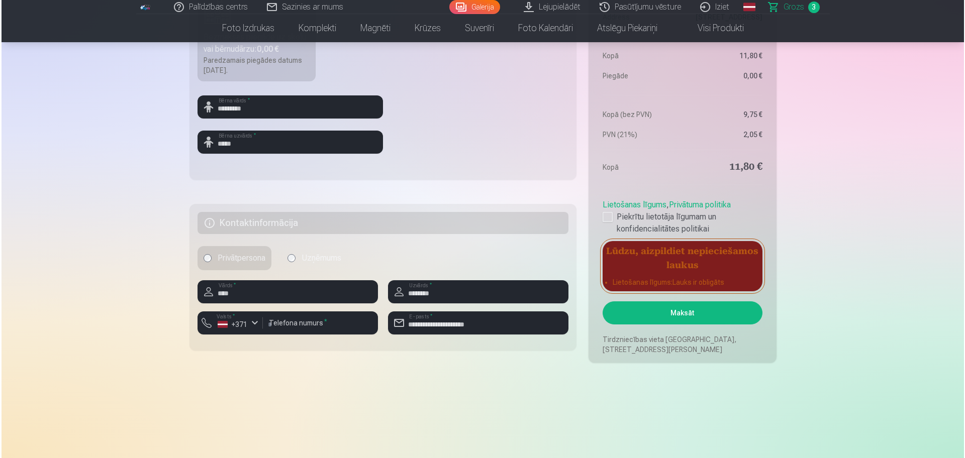
scroll to position [460, 0]
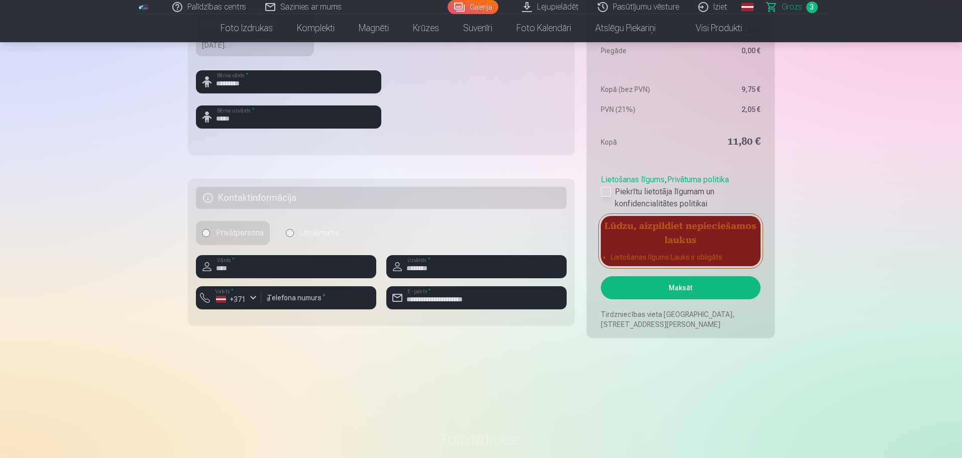
click at [607, 196] on div at bounding box center [606, 192] width 10 height 10
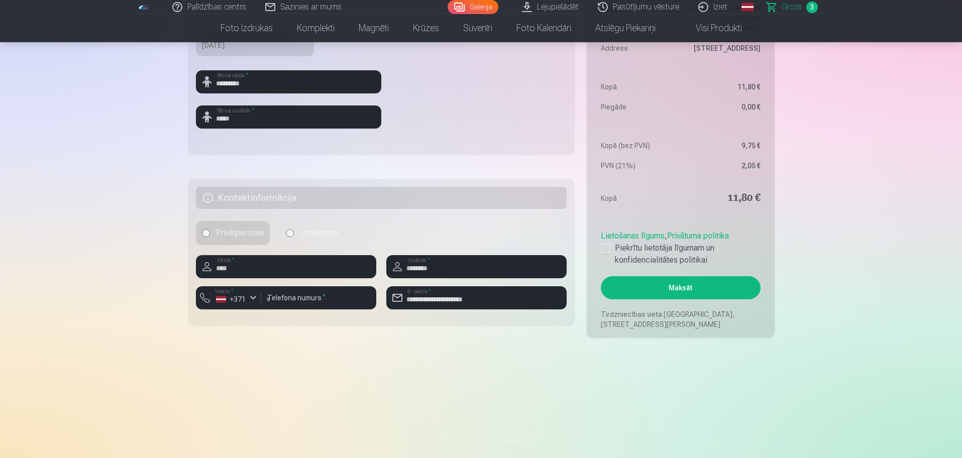
click at [682, 287] on button "Maksāt" at bounding box center [680, 287] width 159 height 23
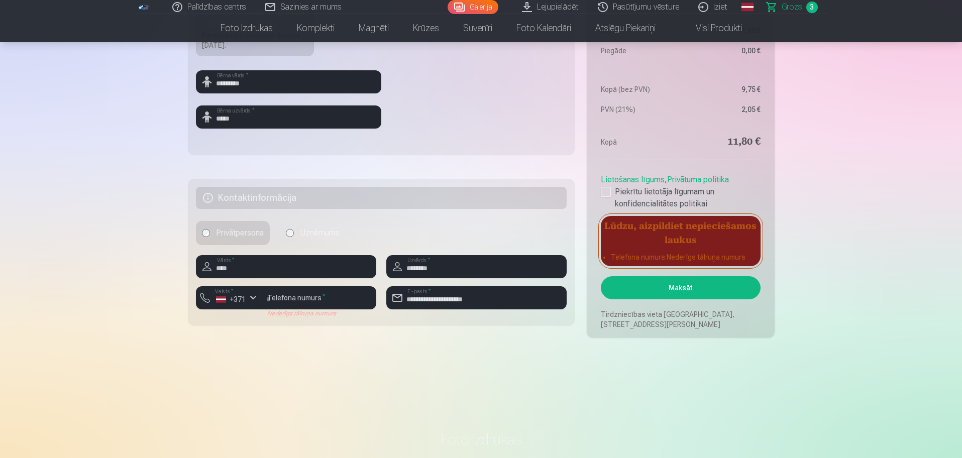
click at [682, 287] on button "Maksāt" at bounding box center [680, 287] width 159 height 23
click at [284, 299] on input "*******" at bounding box center [318, 297] width 115 height 23
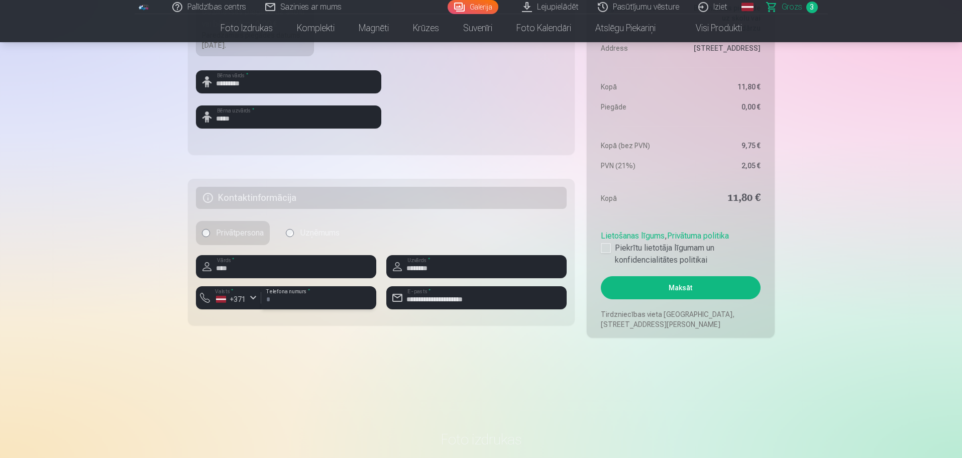
type input "********"
click at [651, 285] on button "Maksāt" at bounding box center [680, 287] width 159 height 23
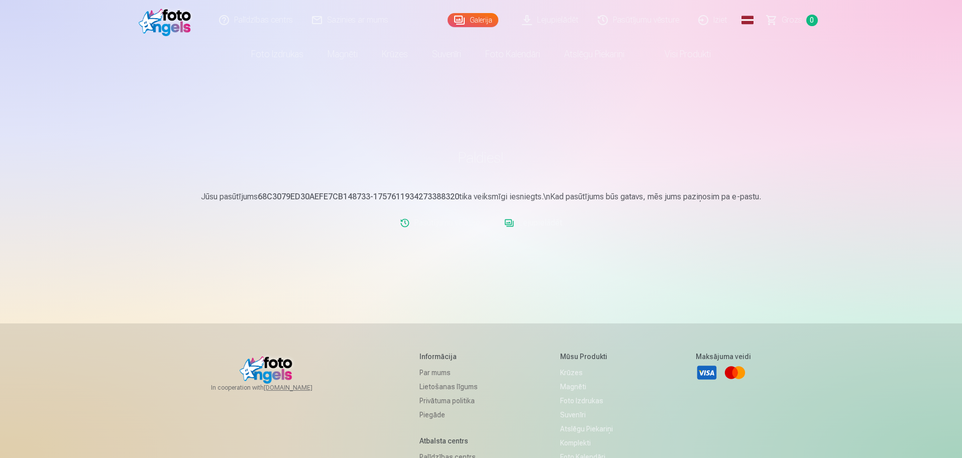
click at [720, 23] on link "Iziet" at bounding box center [713, 20] width 48 height 40
